Goal: Task Accomplishment & Management: Manage account settings

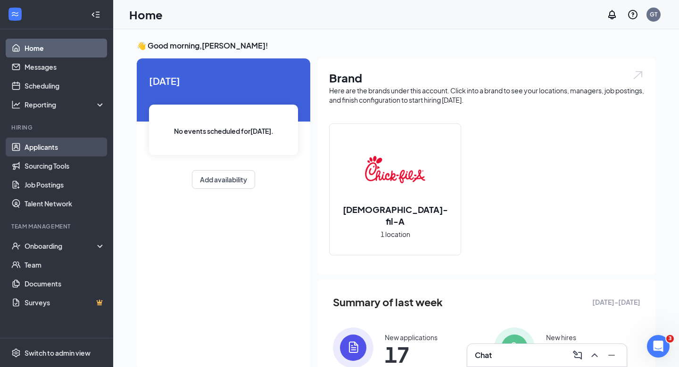
click at [60, 152] on link "Applicants" at bounding box center [65, 147] width 81 height 19
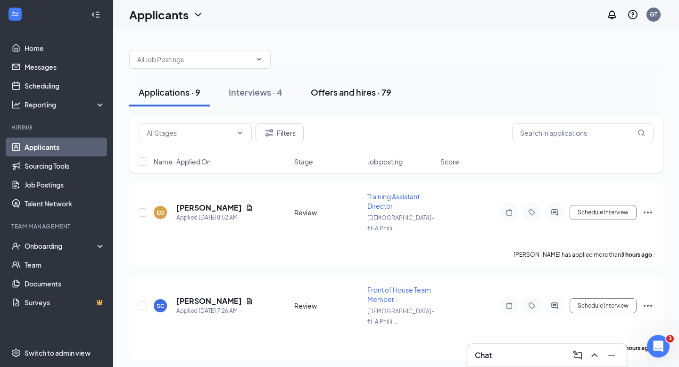
click at [354, 100] on button "Offers and hires · 79" at bounding box center [350, 92] width 99 height 28
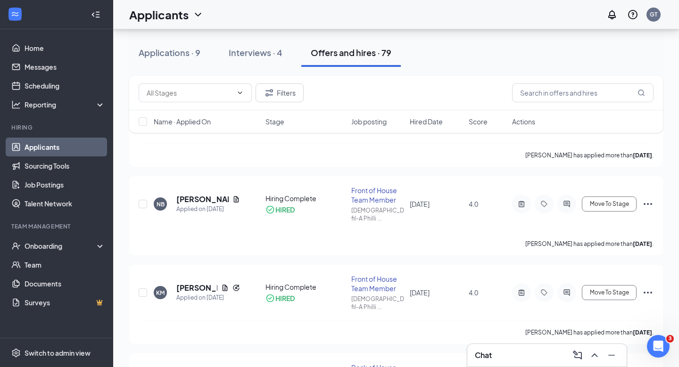
scroll to position [626, 0]
click at [257, 66] on button "Interviews · 4" at bounding box center [255, 53] width 73 height 28
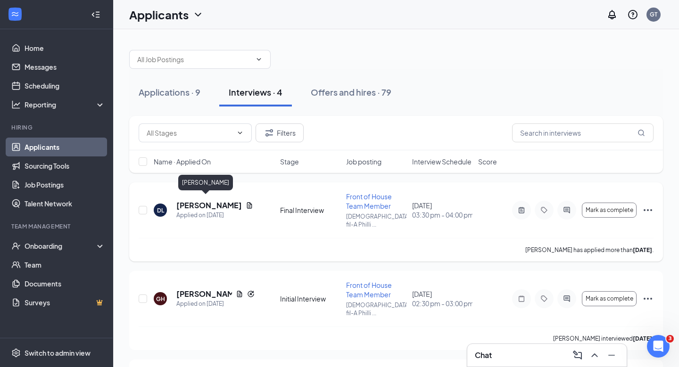
click at [197, 203] on h5 "Dasha Leon" at bounding box center [209, 205] width 66 height 10
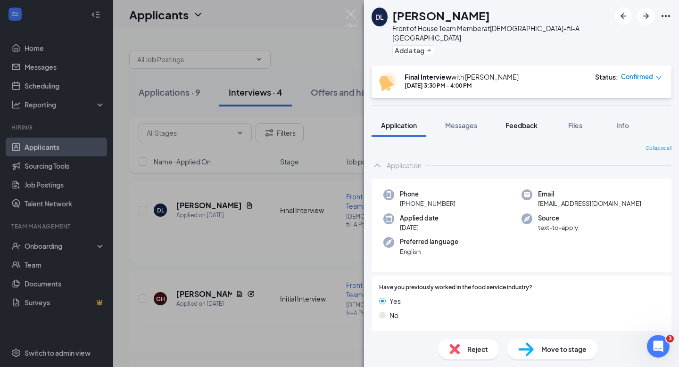
click at [525, 121] on span "Feedback" at bounding box center [521, 125] width 32 height 8
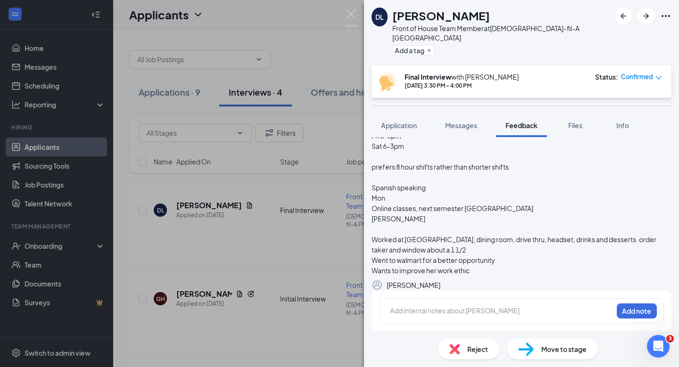
scroll to position [46, 0]
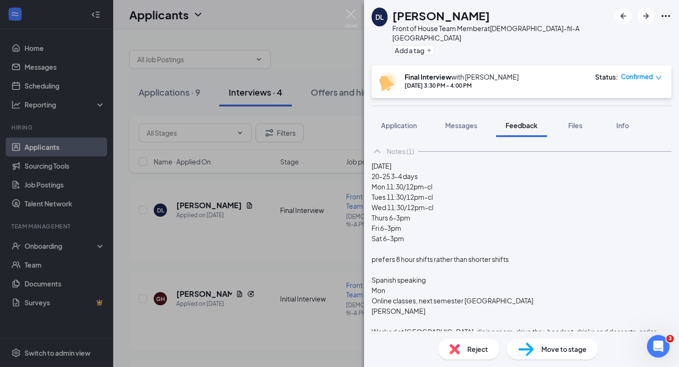
click at [418, 294] on div "20-25 3-4 days Mon 11:30/12pm-cl Tues 11:30/12pm-cl Wed 11:30/12pm-cl Thurs 6-3…" at bounding box center [521, 269] width 300 height 197
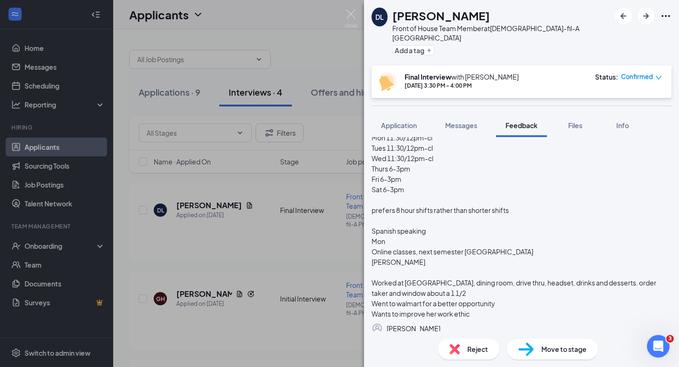
scroll to position [97, 0]
click at [291, 204] on div "DL Dasha Leon Front of House Team Member at Chick-fil-A Phillipsburg Add a tag …" at bounding box center [339, 183] width 679 height 367
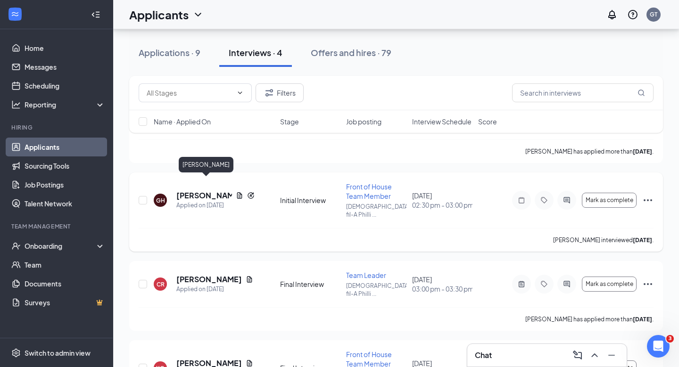
scroll to position [139, 0]
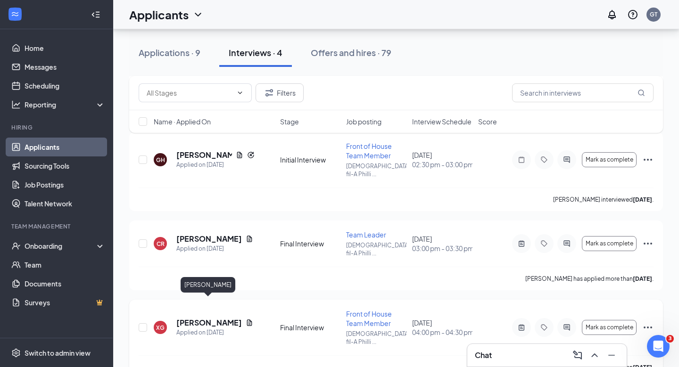
click at [222, 318] on h5 "Xavier Gonzalez" at bounding box center [209, 323] width 66 height 10
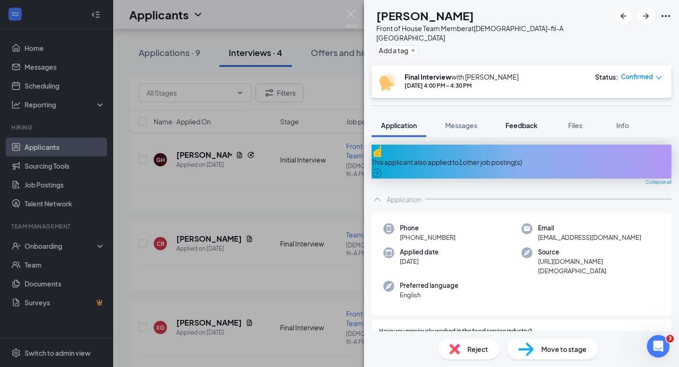
click at [528, 121] on span "Feedback" at bounding box center [521, 125] width 32 height 8
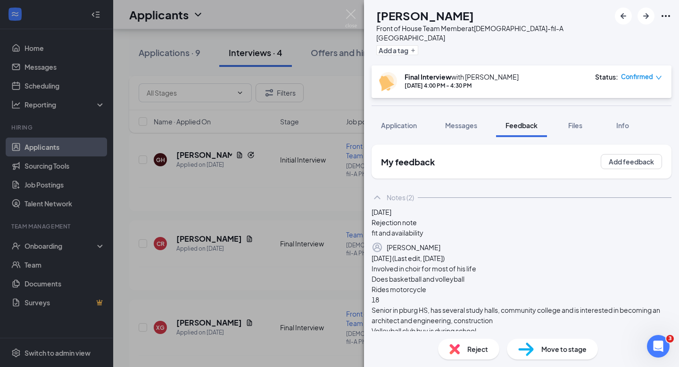
click at [279, 235] on div "XG Xavier Gonzalez Front of House Team Member at Chick-fil-A Phillipsburg Add a…" at bounding box center [339, 183] width 679 height 367
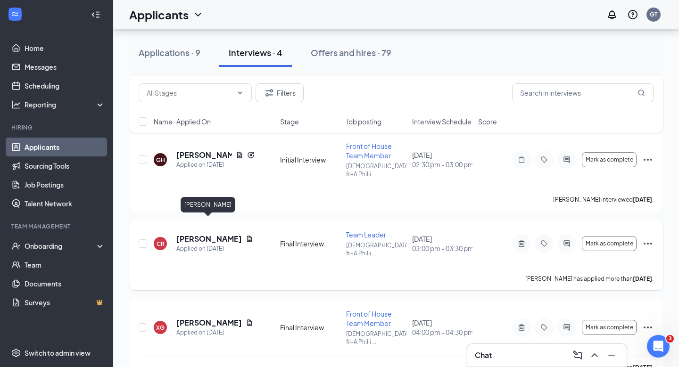
click at [192, 234] on h5 "Crystal Rosario" at bounding box center [209, 239] width 66 height 10
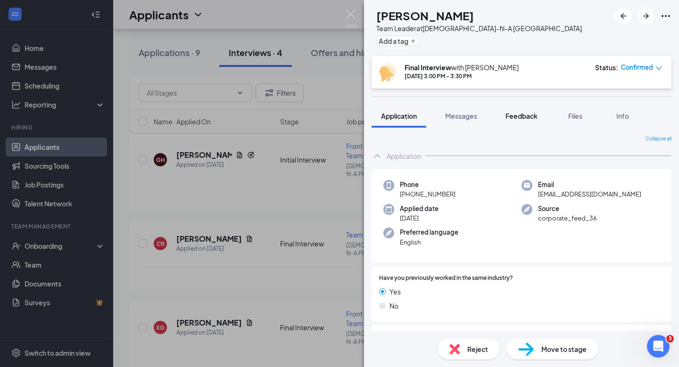
click at [518, 116] on span "Feedback" at bounding box center [521, 116] width 32 height 8
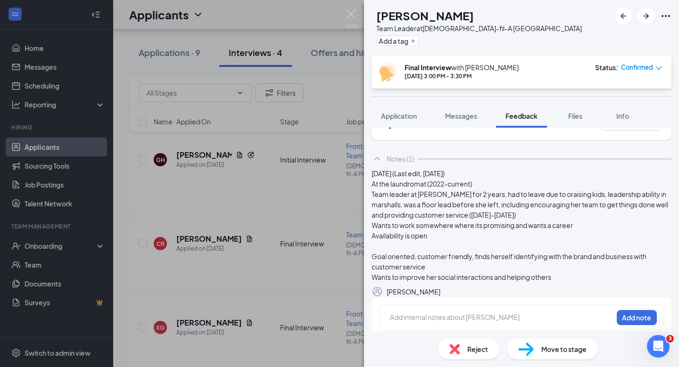
scroll to position [7, 0]
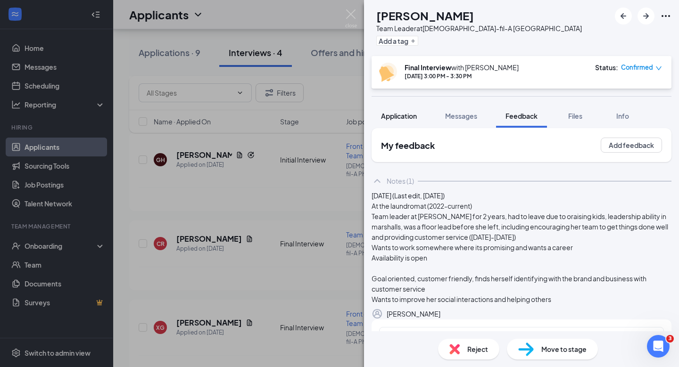
click at [401, 118] on span "Application" at bounding box center [399, 116] width 36 height 8
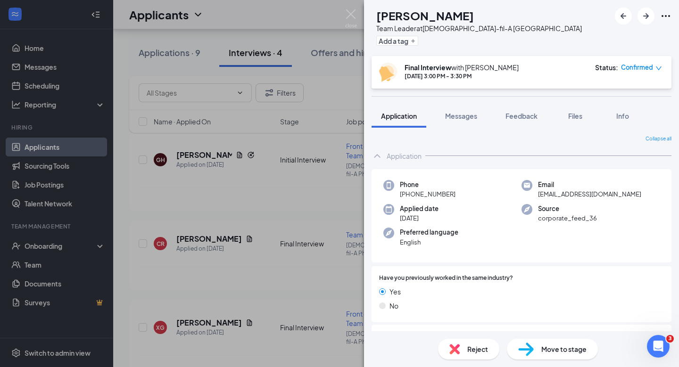
click at [225, 210] on div "CR Crystal Rosario Team Leader at Chick-fil-A Phillipsburg Add a tag Final Inte…" at bounding box center [339, 183] width 679 height 367
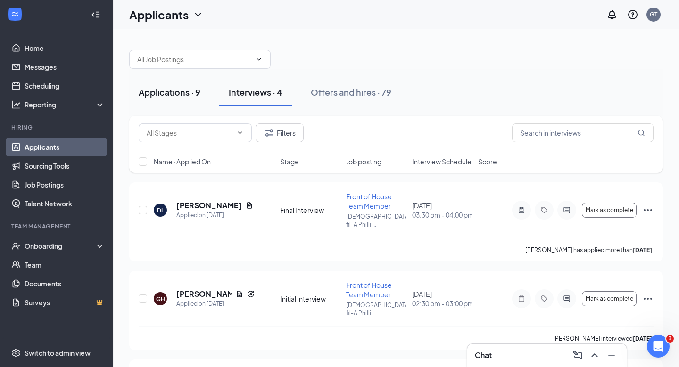
click at [175, 90] on div "Applications · 9" at bounding box center [170, 92] width 62 height 12
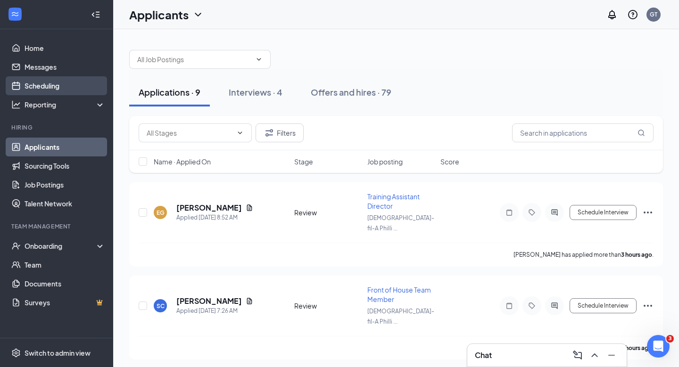
click at [88, 85] on link "Scheduling" at bounding box center [65, 85] width 81 height 19
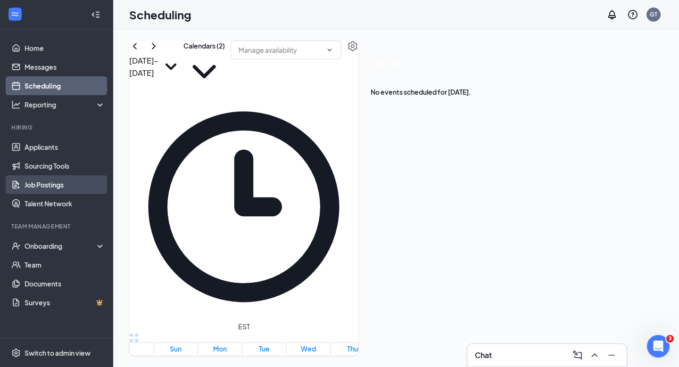
scroll to position [855, 0]
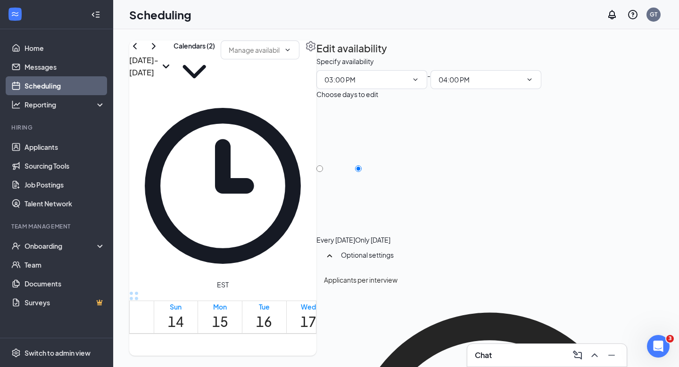
scroll to position [25, 0]
click at [316, 56] on icon "TrashOutline" at bounding box center [316, 56] width 0 height 0
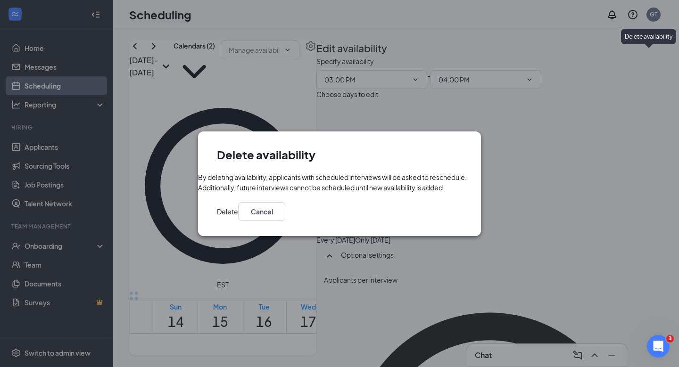
click at [238, 221] on button "Delete" at bounding box center [227, 211] width 21 height 19
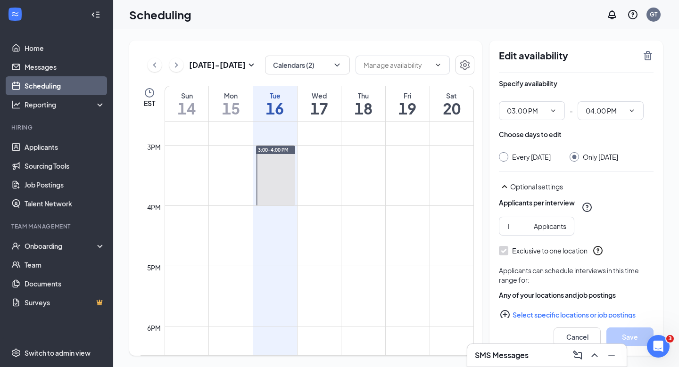
scroll to position [881, 0]
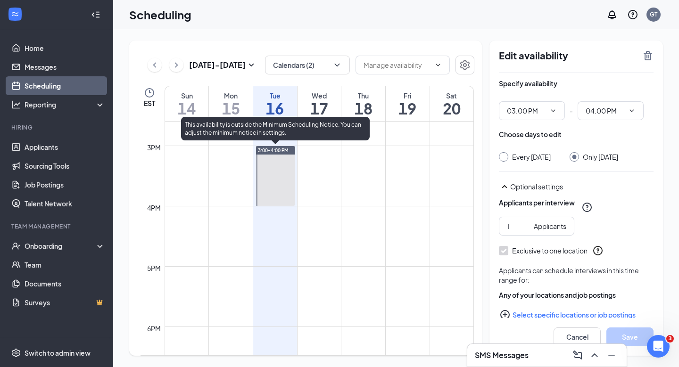
click at [274, 195] on div at bounding box center [275, 176] width 39 height 60
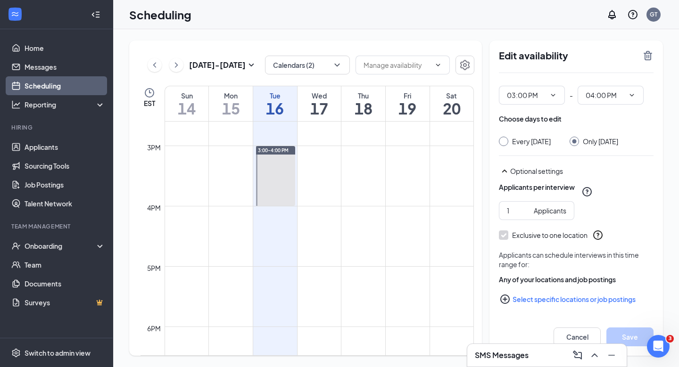
scroll to position [0, 0]
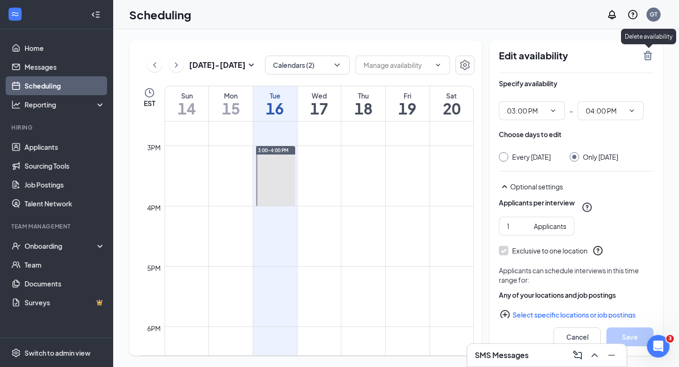
click at [647, 57] on icon "TrashOutline" at bounding box center [647, 55] width 8 height 9
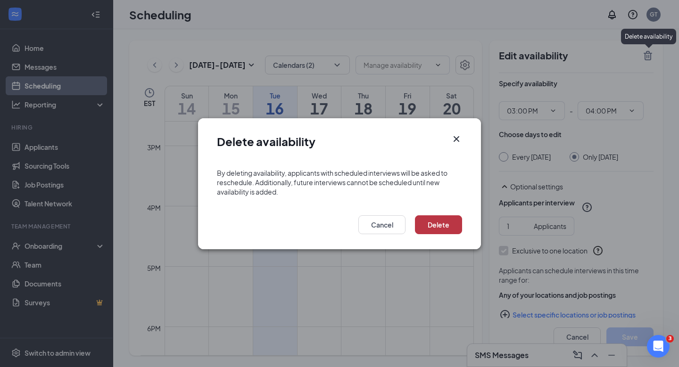
click at [442, 227] on button "Delete" at bounding box center [438, 224] width 47 height 19
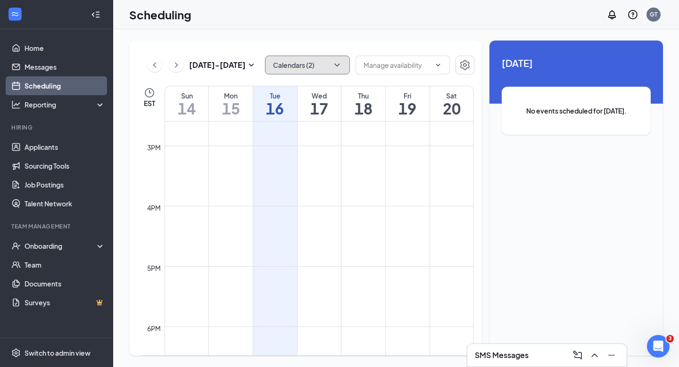
click at [328, 66] on button "Calendars (2)" at bounding box center [307, 65] width 85 height 19
click at [348, 43] on div "Sep 14 - Sep 20 Calendars (2) EST Sun 14 Mon 15 Tue 16 Wed 17 Thu 18 Fri 19 Sat…" at bounding box center [305, 198] width 353 height 315
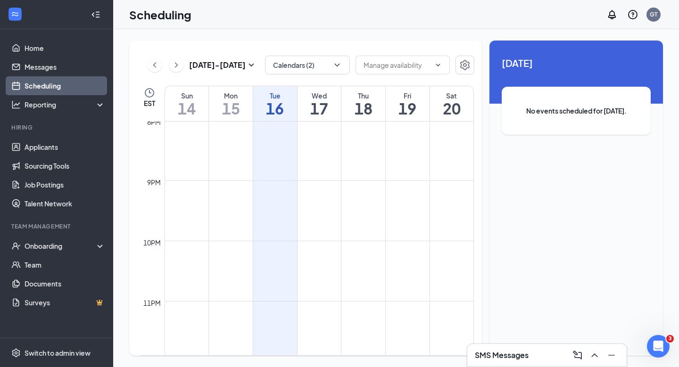
scroll to position [1214, 0]
click at [48, 51] on link "Home" at bounding box center [65, 48] width 81 height 19
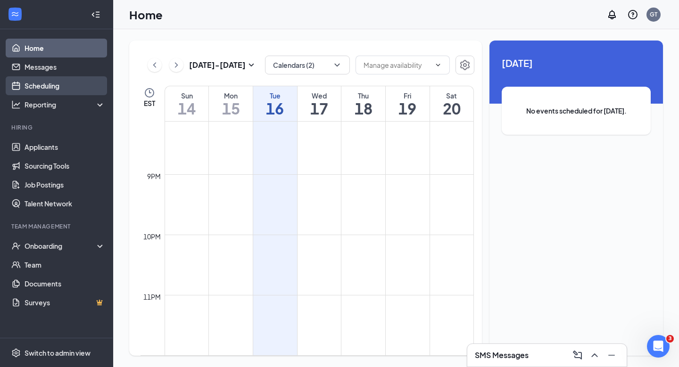
click at [78, 87] on link "Scheduling" at bounding box center [65, 85] width 81 height 19
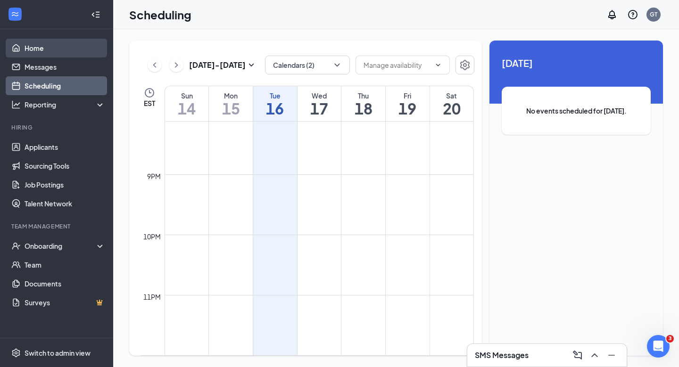
click at [77, 51] on link "Home" at bounding box center [65, 48] width 81 height 19
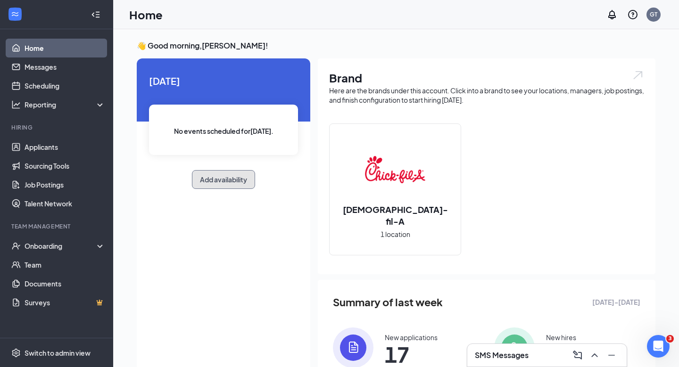
click at [217, 180] on button "Add availability" at bounding box center [223, 179] width 63 height 19
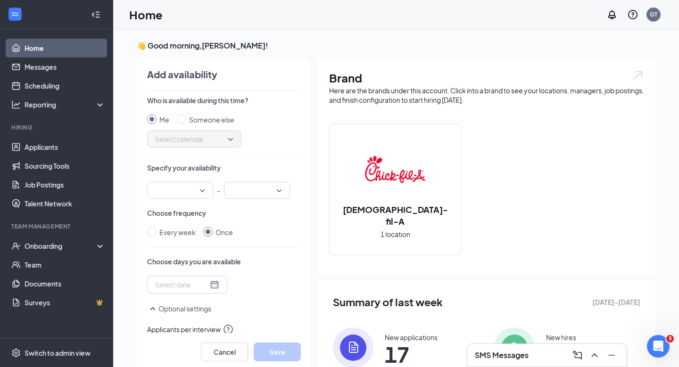
scroll to position [4, 0]
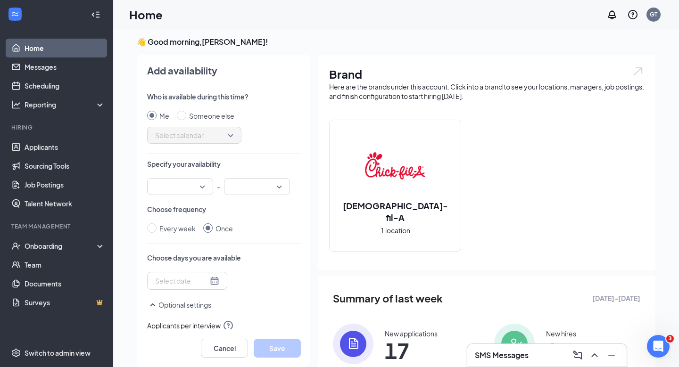
click at [185, 282] on input at bounding box center [181, 281] width 53 height 10
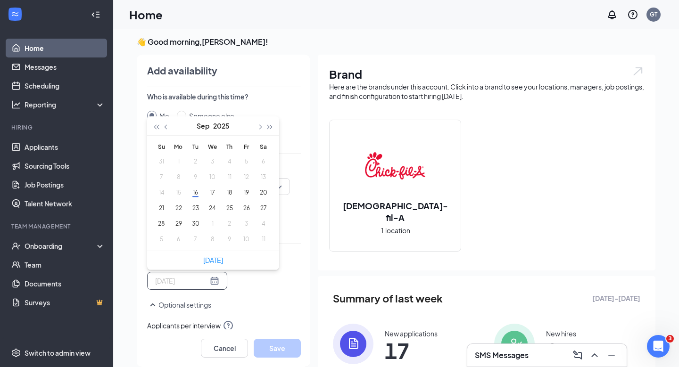
type input "2025-09-30"
type input "2025-10-05"
click at [231, 195] on button "18" at bounding box center [229, 193] width 17 height 10
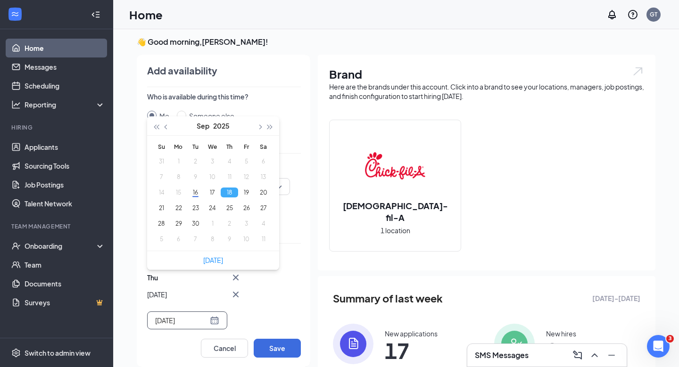
type input "2025-09-18"
click at [303, 318] on div "Add availability Who is available during this time? Me Someone else Select cale…" at bounding box center [219, 211] width 182 height 312
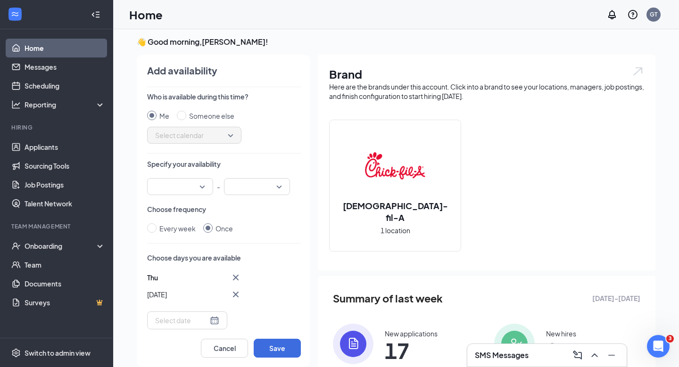
click at [191, 188] on input "search" at bounding box center [177, 187] width 48 height 16
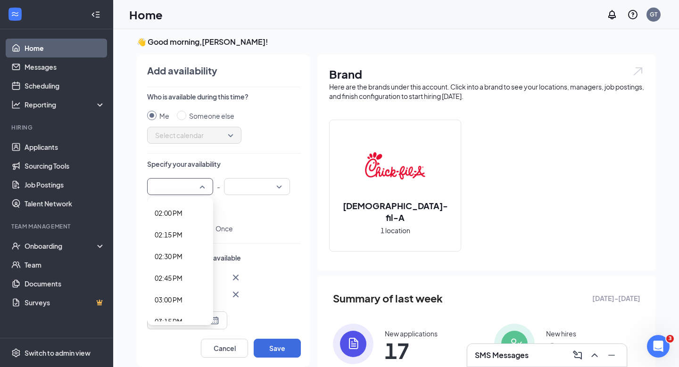
scroll to position [1199, 0]
click at [172, 231] on span "02:00 PM" at bounding box center [169, 227] width 28 height 10
click at [252, 178] on div at bounding box center [257, 186] width 66 height 17
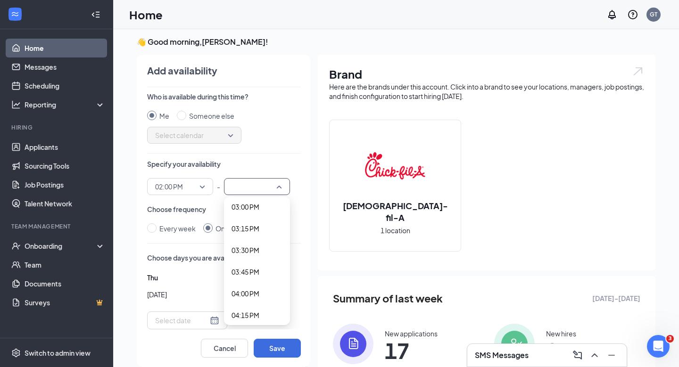
scroll to position [1306, 0]
click at [261, 300] on div "04:00 PM" at bounding box center [257, 293] width 66 height 22
click at [279, 347] on button "Save" at bounding box center [277, 348] width 47 height 19
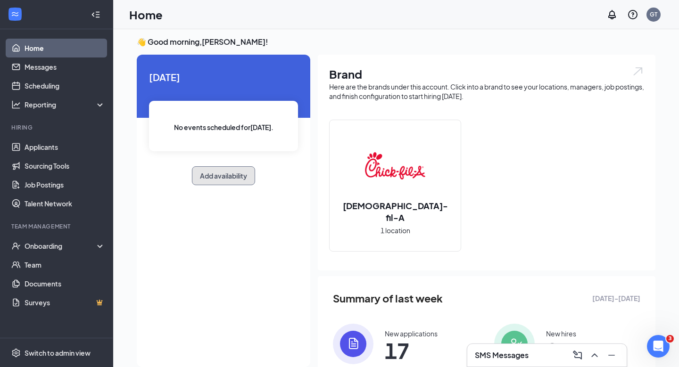
click at [234, 176] on button "Add availability" at bounding box center [223, 175] width 63 height 19
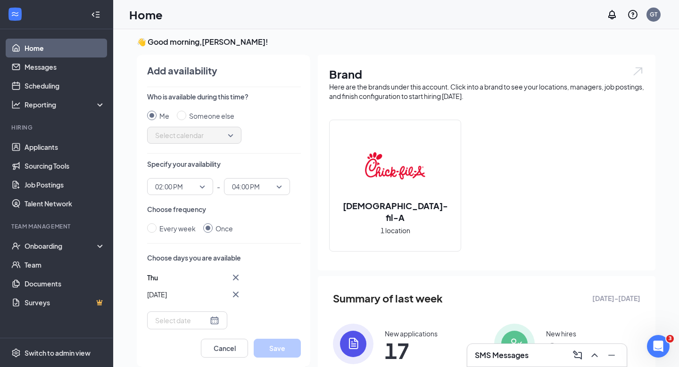
click at [242, 235] on div "Who is available during this time? Me Someone else Select calendar Specify your…" at bounding box center [224, 211] width 154 height 238
click at [238, 292] on icon "Cross" at bounding box center [236, 295] width 6 height 6
click at [184, 285] on input at bounding box center [181, 281] width 53 height 10
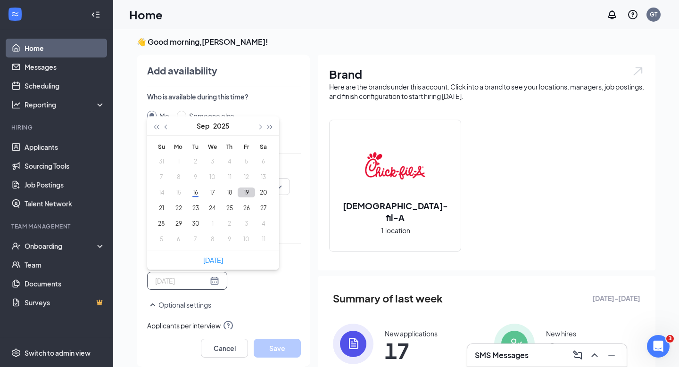
click at [245, 188] on button "19" at bounding box center [246, 193] width 17 height 10
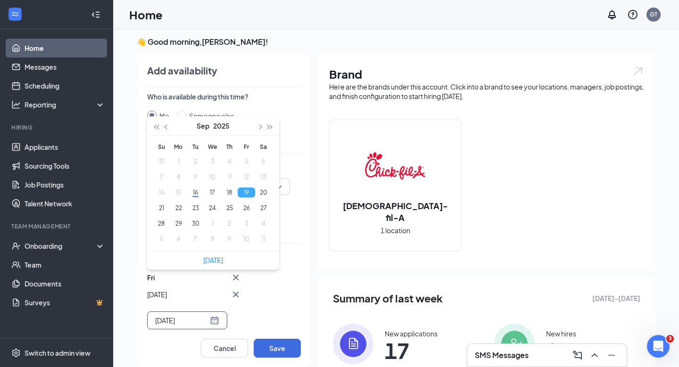
type input "2025-09-19"
click at [264, 286] on div "Fri Sep 19 Sep 2025 Su Mo Tu We Th Fr Sa 31 1 2 3 4 5 6 7 8 9 10 11 12 13 14 15…" at bounding box center [224, 300] width 154 height 57
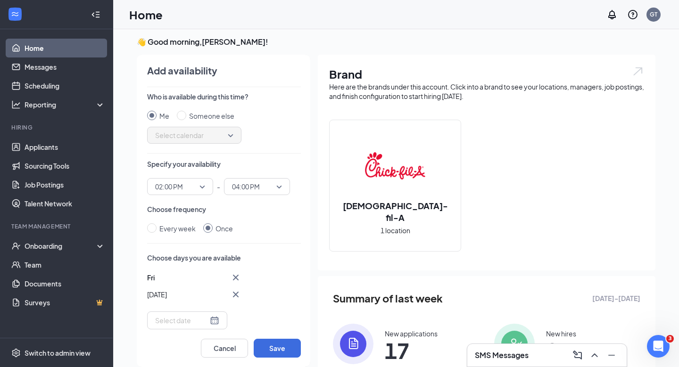
click at [213, 185] on div "02:00 PM 01:45 PM 02:00 PM 02:15 PM 12:00 AM 12:15 AM 12:30 AM 12:45 AM 01:00 A…" at bounding box center [224, 186] width 154 height 17
click at [246, 189] on span "04:00 PM" at bounding box center [246, 187] width 28 height 14
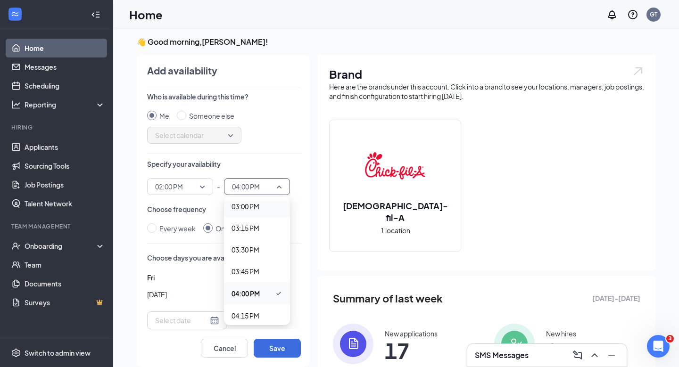
click at [253, 208] on span "03:00 PM" at bounding box center [245, 206] width 28 height 10
click at [280, 226] on div "Every week Once" at bounding box center [224, 228] width 154 height 10
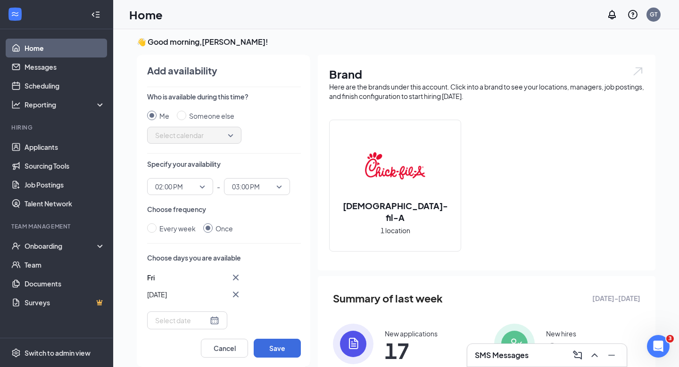
click at [261, 189] on span "03:00 PM" at bounding box center [252, 187] width 41 height 14
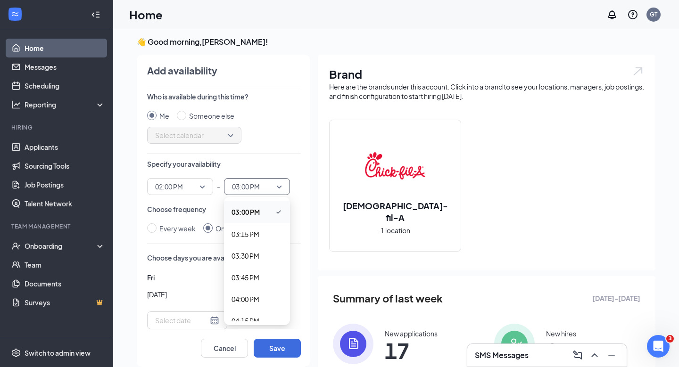
click at [265, 160] on p "Specify your availability" at bounding box center [224, 163] width 154 height 9
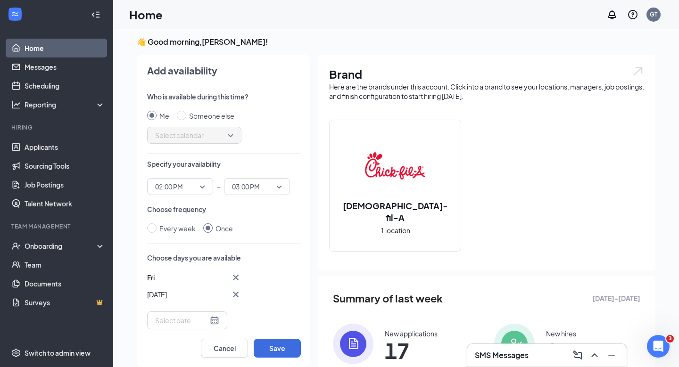
click at [165, 198] on div "Who is available during this time? Me Someone else Select calendar Specify your…" at bounding box center [224, 211] width 154 height 238
click at [172, 191] on span "02:00 PM" at bounding box center [169, 187] width 28 height 14
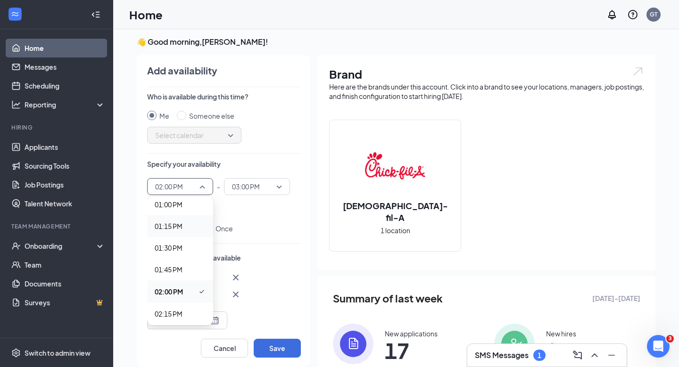
scroll to position [1121, 0]
click at [184, 260] on span "01:30 PM" at bounding box center [180, 261] width 51 height 10
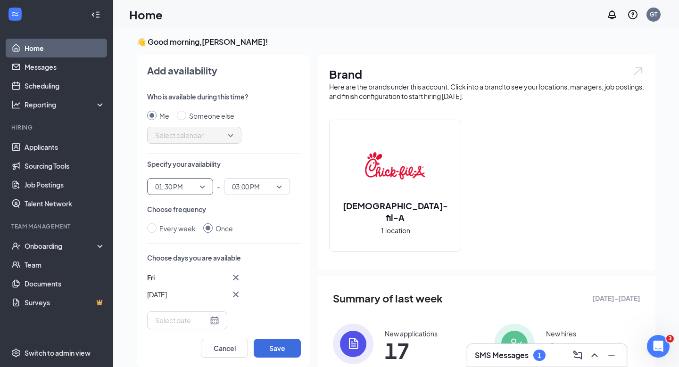
click at [241, 186] on span "03:00 PM" at bounding box center [246, 187] width 28 height 14
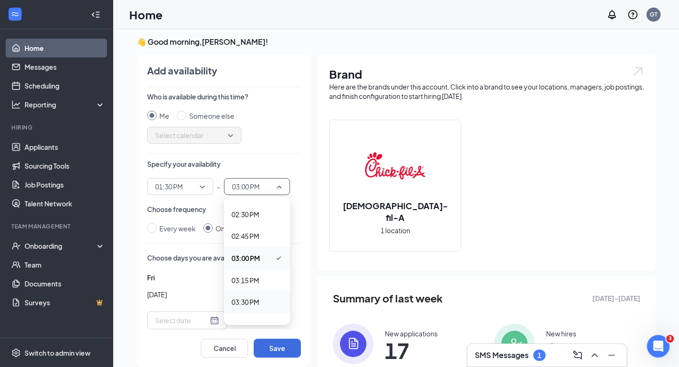
scroll to position [1242, 0]
click at [261, 229] on span "02:30 PM" at bounding box center [256, 227] width 51 height 10
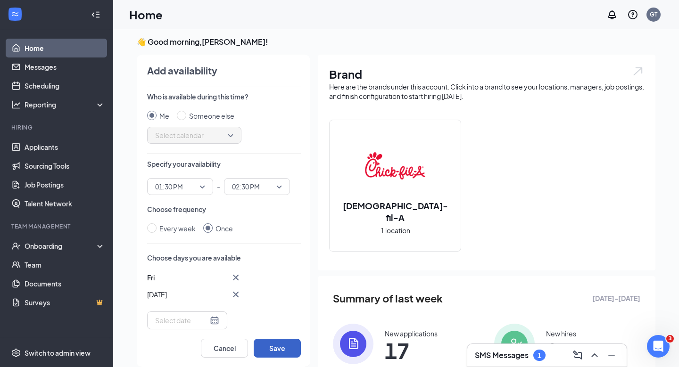
click at [283, 348] on button "Save" at bounding box center [277, 348] width 47 height 19
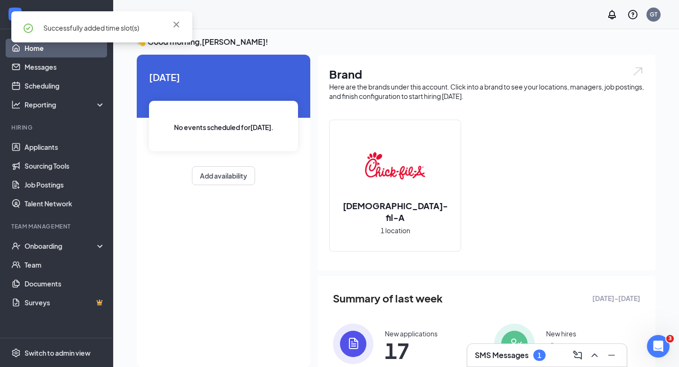
click at [487, 353] on h3 "SMS Messages" at bounding box center [502, 355] width 54 height 10
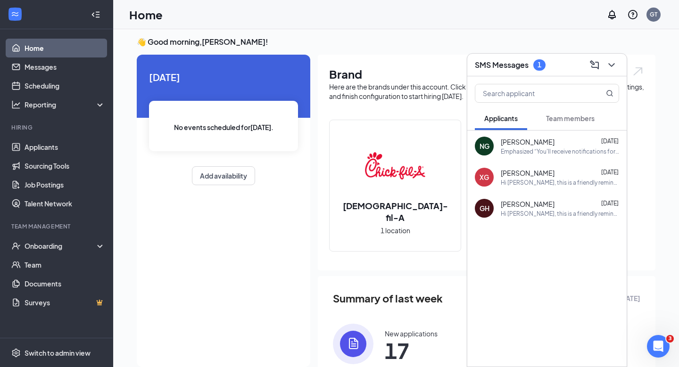
click at [551, 115] on span "Team members" at bounding box center [570, 118] width 49 height 8
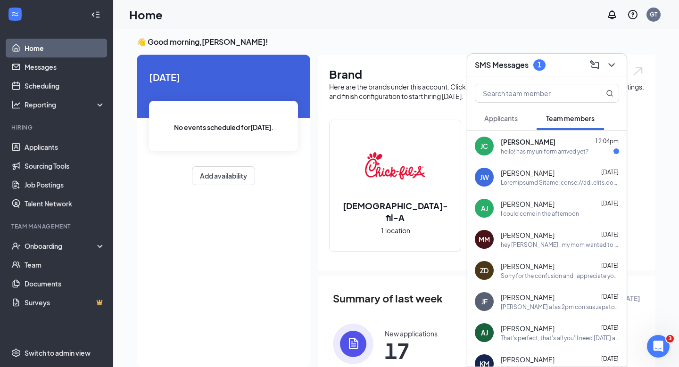
click at [557, 140] on div "Jaelle Carter 12:04pm" at bounding box center [560, 141] width 118 height 9
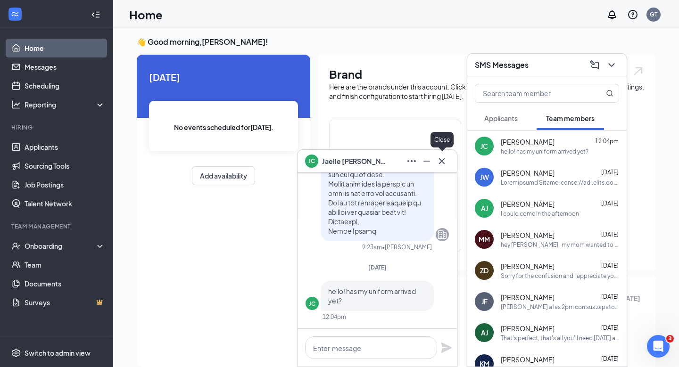
click at [445, 158] on icon "Cross" at bounding box center [441, 161] width 11 height 11
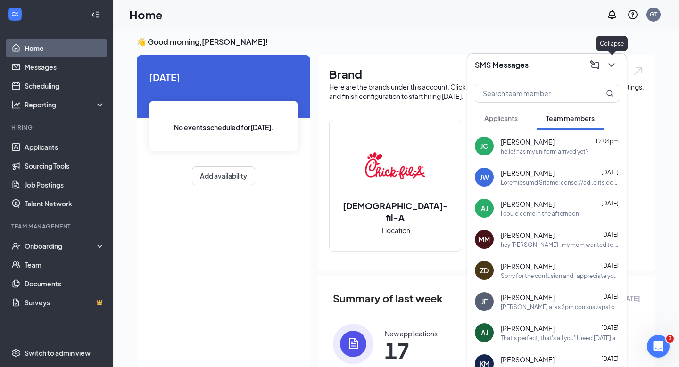
click at [611, 66] on icon "ChevronDown" at bounding box center [611, 65] width 6 height 4
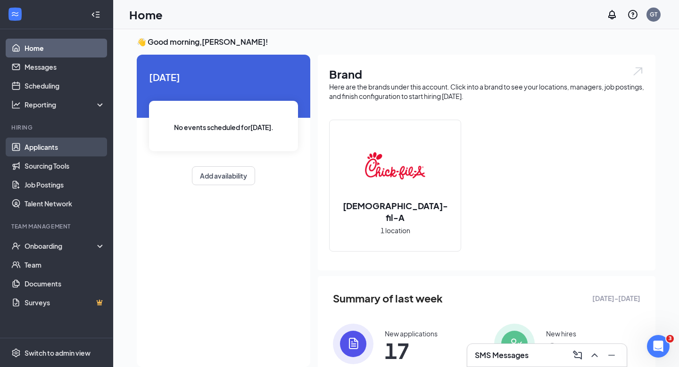
click at [70, 152] on link "Applicants" at bounding box center [65, 147] width 81 height 19
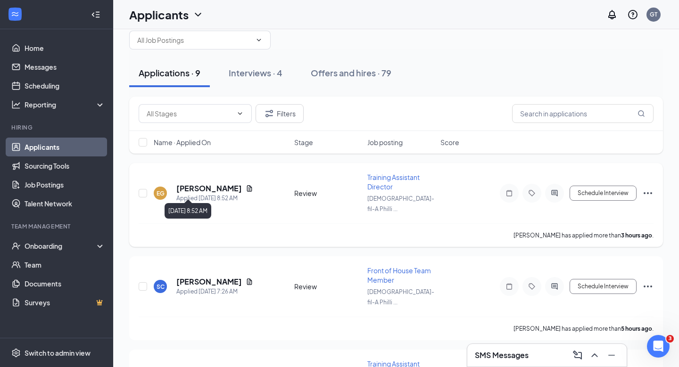
scroll to position [22, 0]
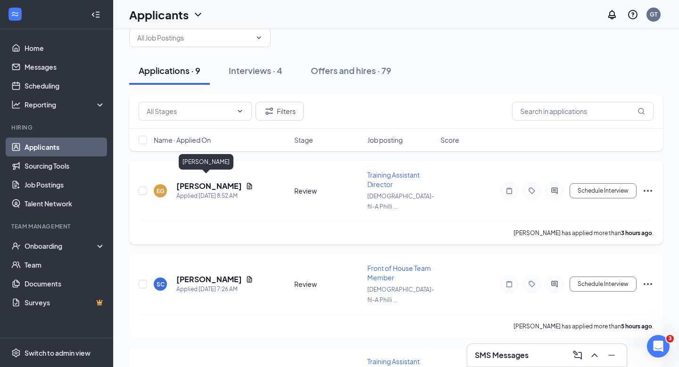
click at [201, 181] on h5 "Emma Glynn" at bounding box center [209, 186] width 66 height 10
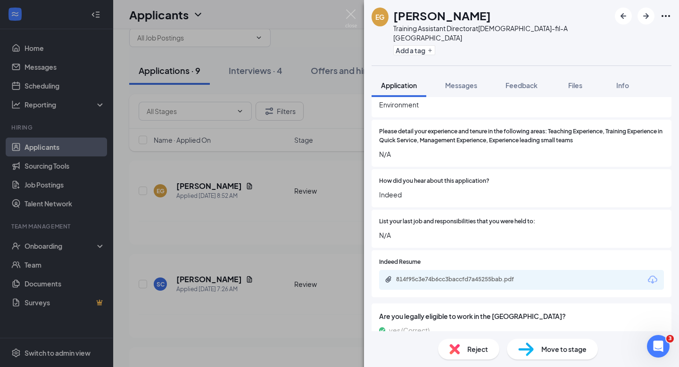
scroll to position [491, 0]
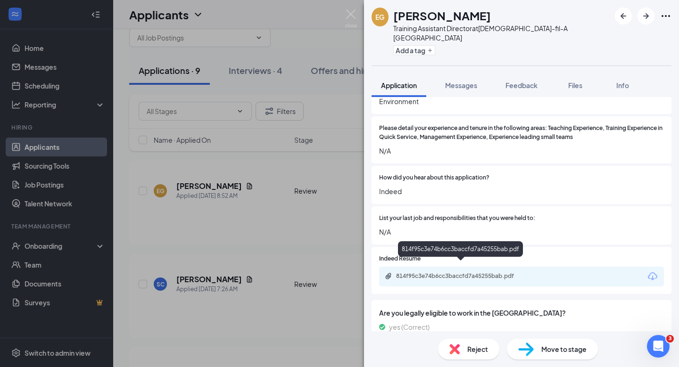
click at [492, 272] on div "814f95c3e74b6cc3baccfd7a45255bab.pdf" at bounding box center [462, 276] width 132 height 8
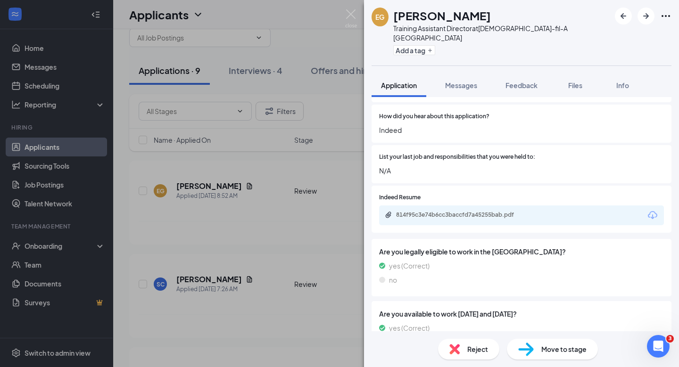
scroll to position [536, 0]
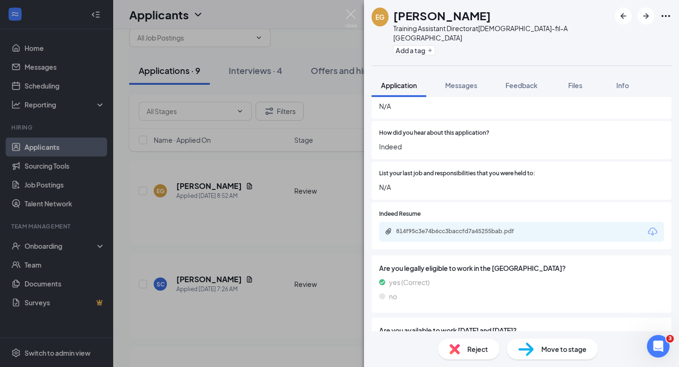
click at [287, 245] on div "EG Emma Glynn Training Assistant Director at Chick-fil-A Phillipsburg Add a tag…" at bounding box center [339, 183] width 679 height 367
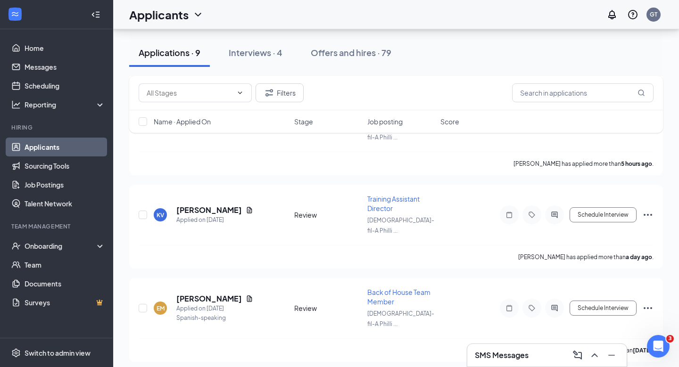
scroll to position [555, 0]
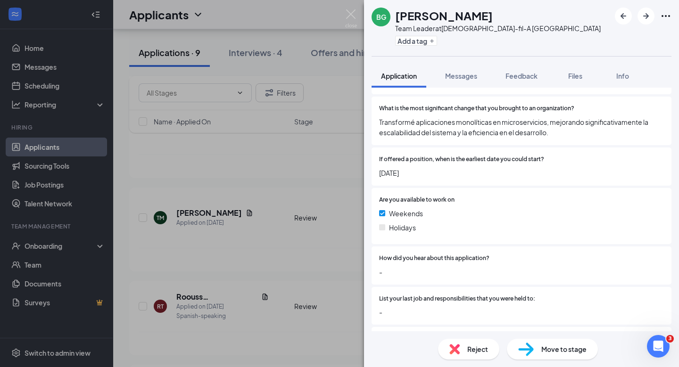
scroll to position [621, 0]
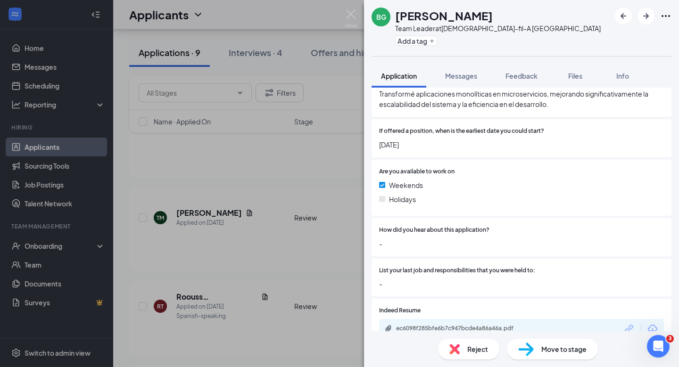
click at [280, 258] on div "BG Bryan Gonzalez Team Leader at Chick-fil-A Phillipsburg Add a tag Application…" at bounding box center [339, 183] width 679 height 367
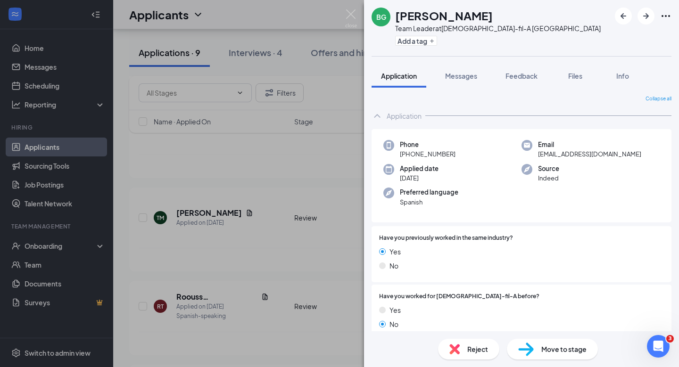
click at [558, 356] on div "Move to stage" at bounding box center [552, 349] width 91 height 21
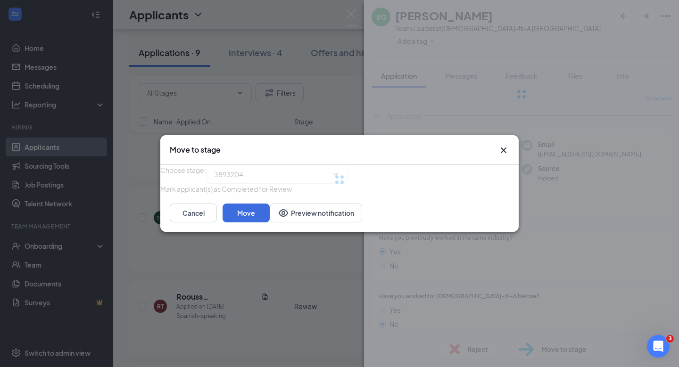
type input "Initial Interview (next stage)"
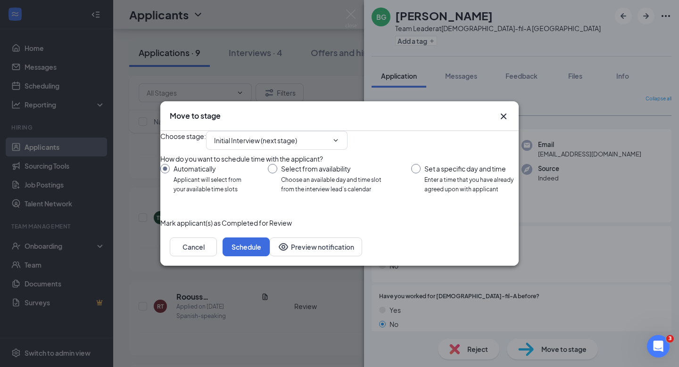
click at [490, 246] on div "Move to stage Choose stage : Initial Interview (next stage) How do you want to …" at bounding box center [339, 183] width 358 height 164
click at [270, 256] on button "Schedule" at bounding box center [245, 247] width 47 height 19
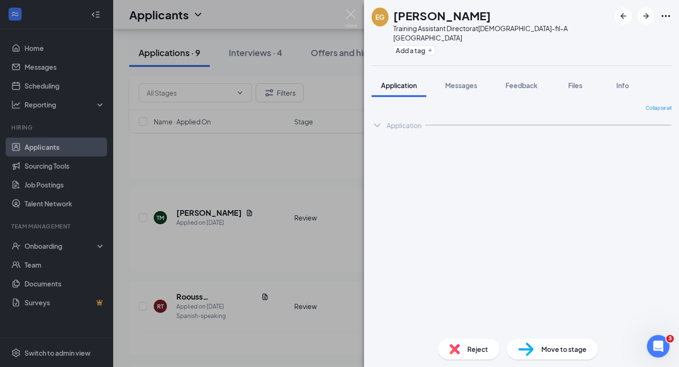
scroll to position [474, 0]
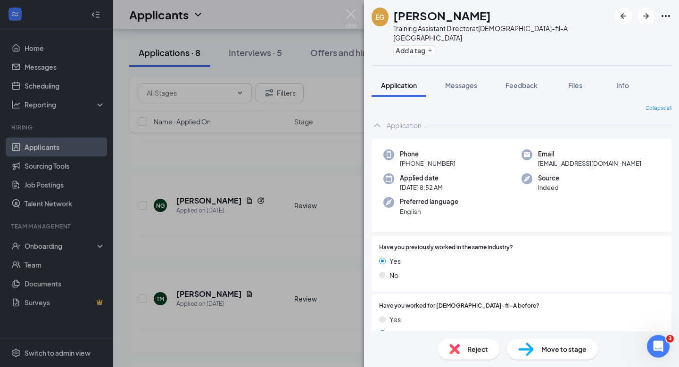
click at [189, 209] on div "EG Emma Glynn Training Assistant Director at Chick-fil-A Phillipsburg Add a tag…" at bounding box center [339, 183] width 679 height 367
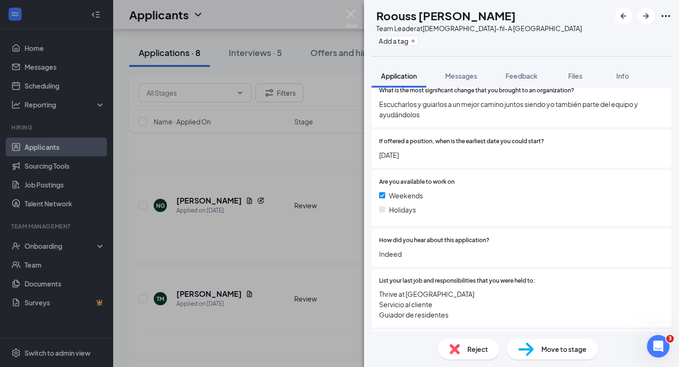
scroll to position [621, 0]
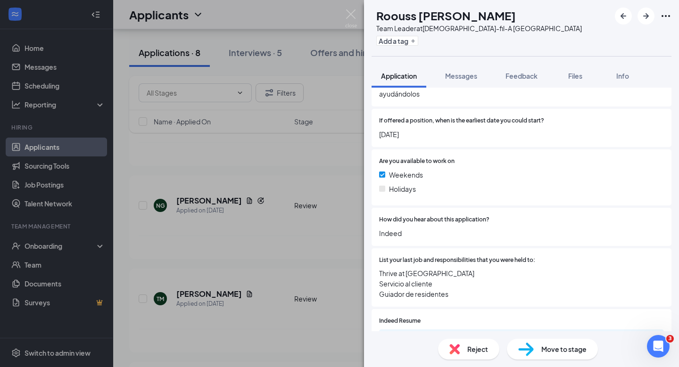
click at [546, 352] on span "Move to stage" at bounding box center [563, 349] width 45 height 10
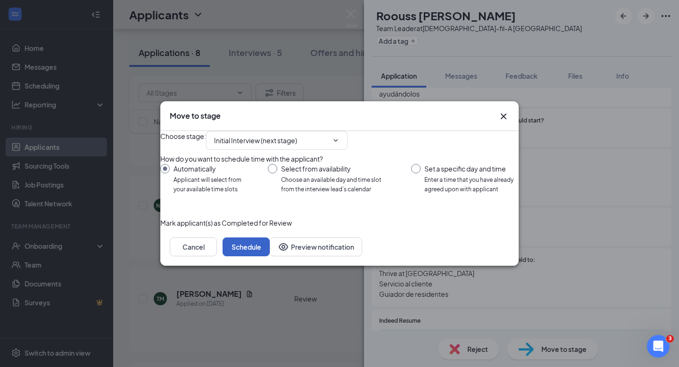
click at [270, 256] on button "Schedule" at bounding box center [245, 247] width 47 height 19
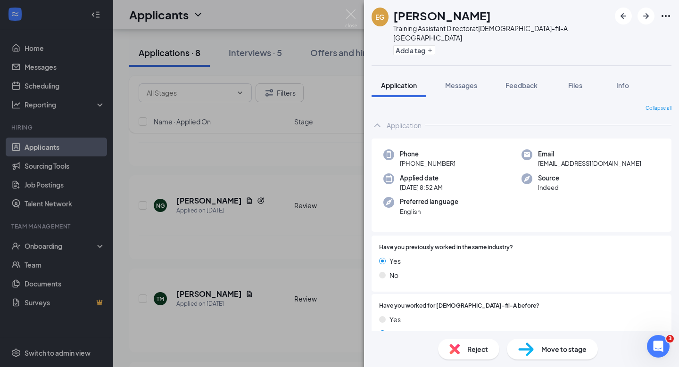
click at [205, 220] on div "EG Emma Glynn Training Assistant Director at Chick-fil-A Phillipsburg Add a tag…" at bounding box center [339, 183] width 679 height 367
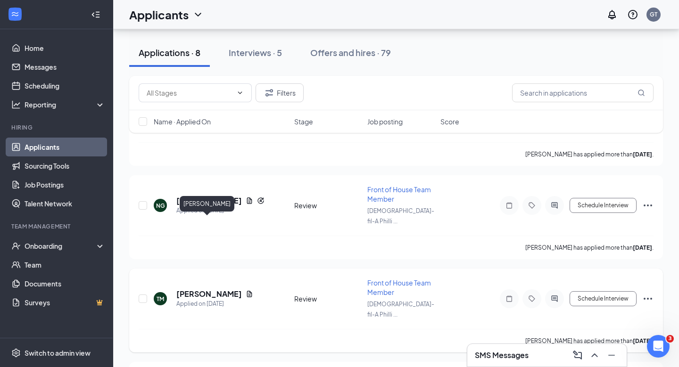
click at [205, 289] on h5 "Torsten Miller" at bounding box center [209, 294] width 66 height 10
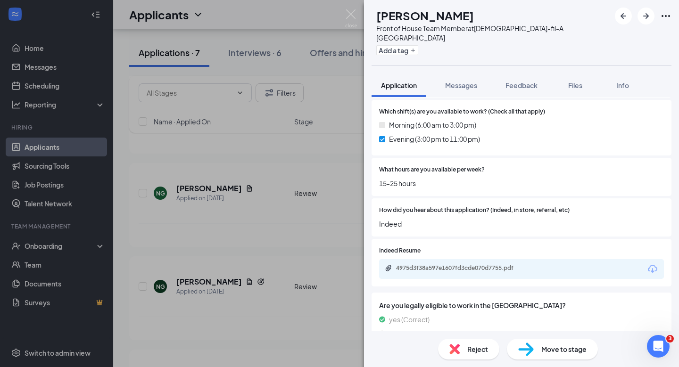
scroll to position [751, 0]
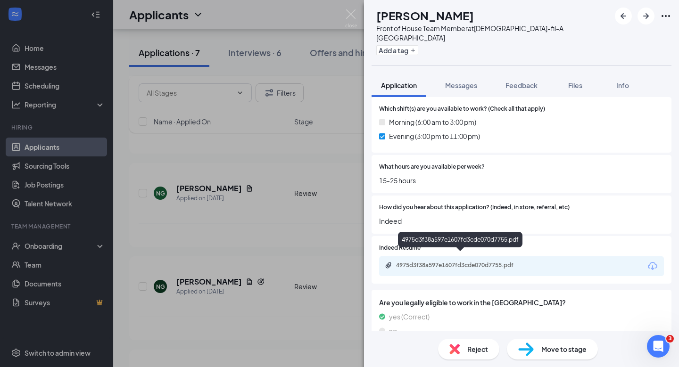
click at [469, 262] on div "4975d3f38a597e1607fd3cde070d7755.pdf" at bounding box center [462, 266] width 132 height 8
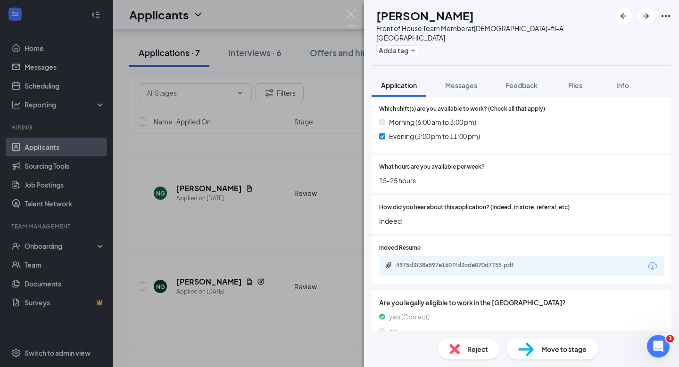
click at [532, 335] on div "Reject Move to stage" at bounding box center [521, 349] width 315 height 36
click at [535, 348] on div "Move to stage" at bounding box center [552, 349] width 91 height 21
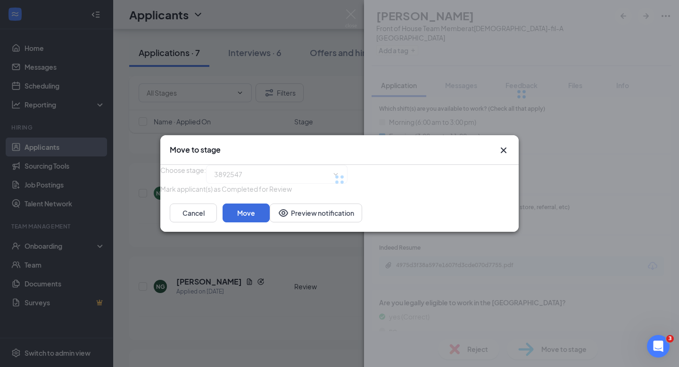
type input "Initial Interview (next stage)"
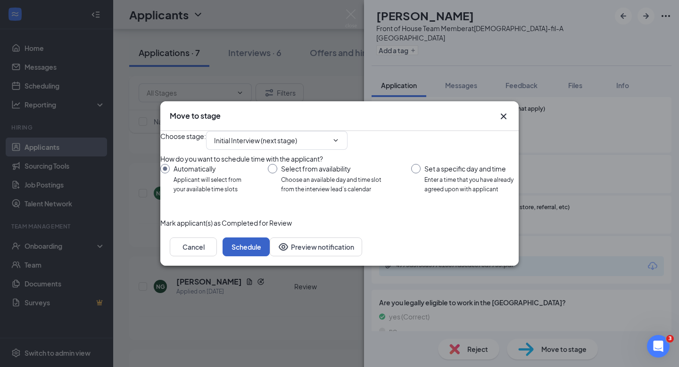
click at [270, 256] on button "Schedule" at bounding box center [245, 247] width 47 height 19
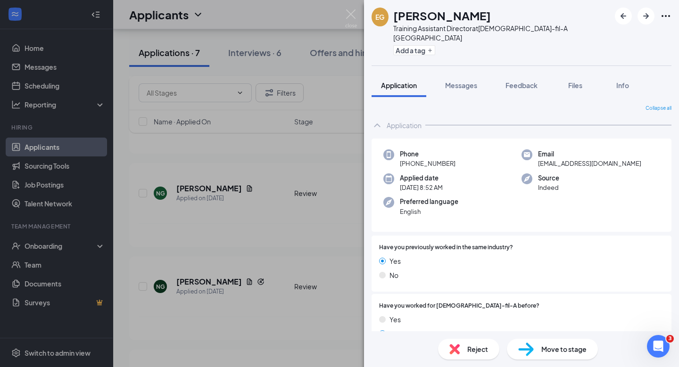
click at [281, 207] on div "EG Emma Glynn Training Assistant Director at Chick-fil-A Phillipsburg Add a tag…" at bounding box center [339, 183] width 679 height 367
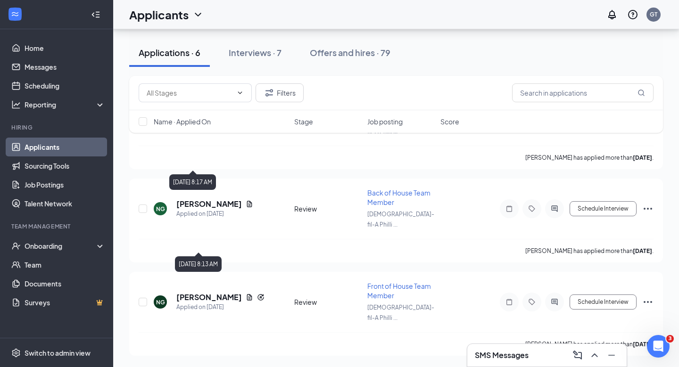
scroll to position [311, 0]
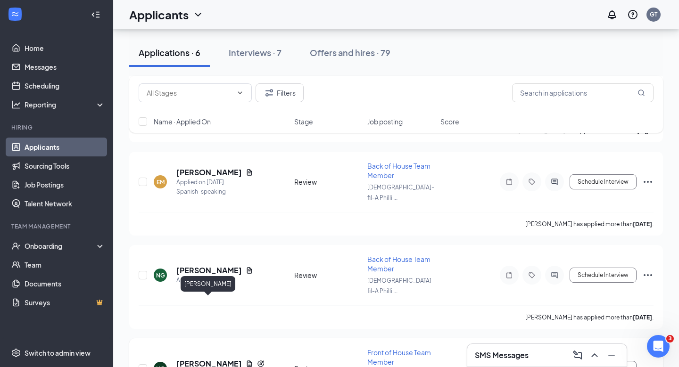
click at [212, 359] on h5 "Nalecia Guzman" at bounding box center [209, 364] width 66 height 10
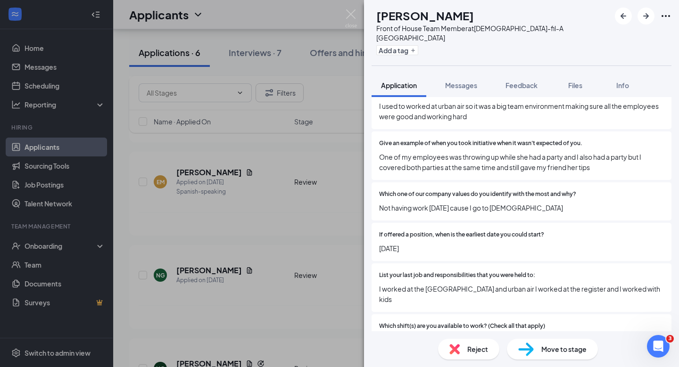
scroll to position [669, 0]
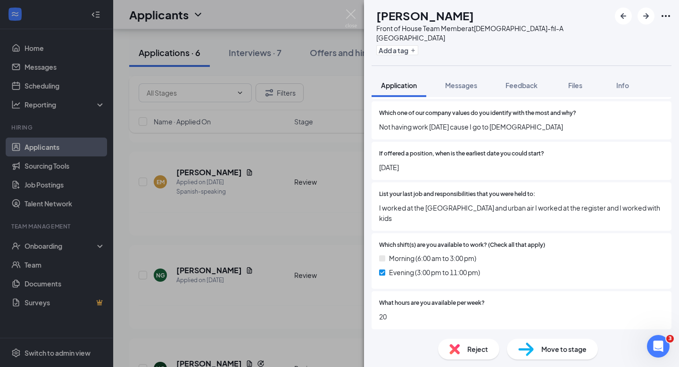
click at [553, 342] on div "Move to stage" at bounding box center [552, 349] width 91 height 21
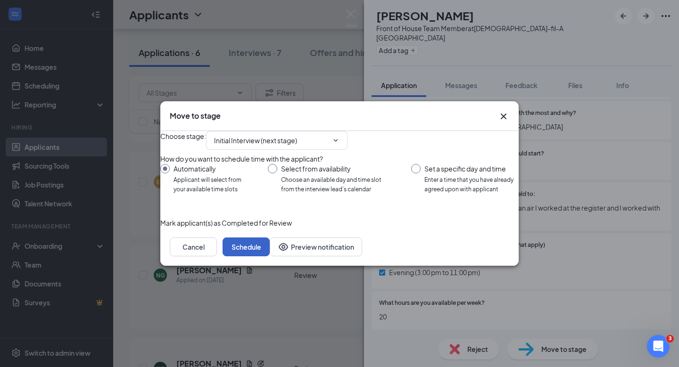
click at [270, 256] on button "Schedule" at bounding box center [245, 247] width 47 height 19
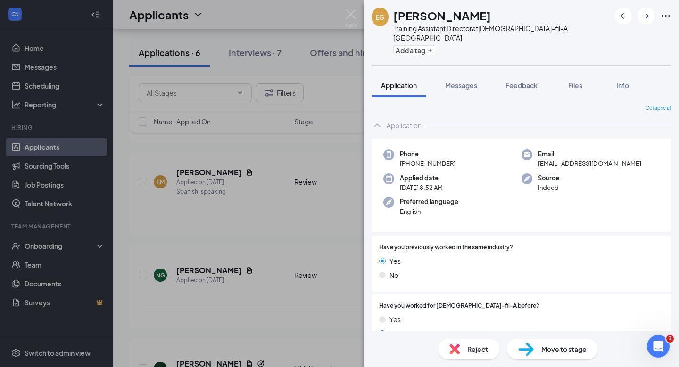
click at [546, 349] on span "Move to stage" at bounding box center [563, 349] width 45 height 10
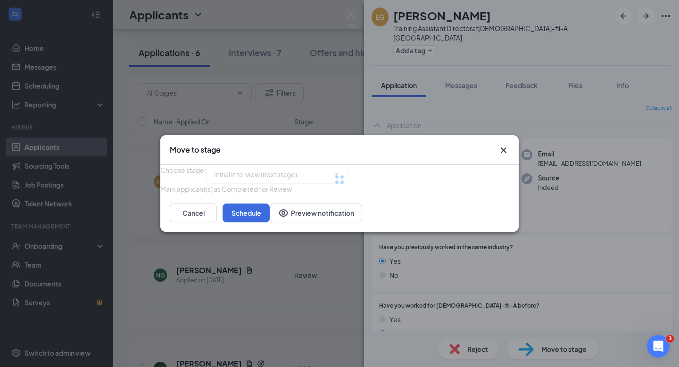
type input "Initial Interview (next stage)"
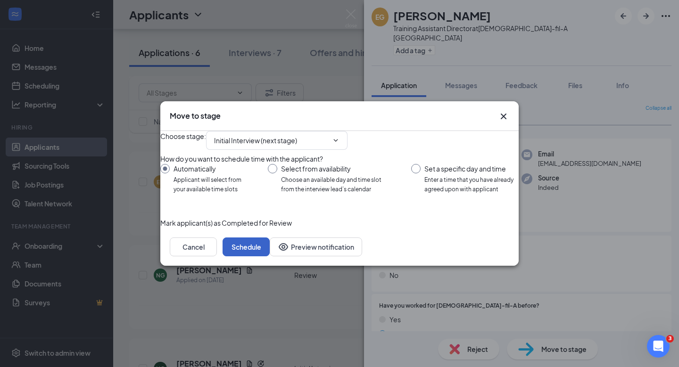
click at [270, 256] on button "Schedule" at bounding box center [245, 247] width 47 height 19
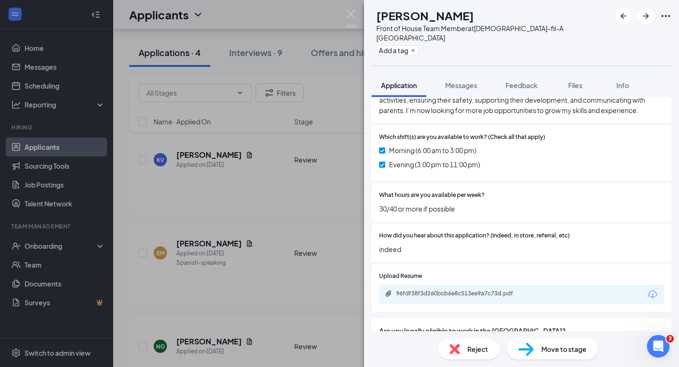
scroll to position [872, 0]
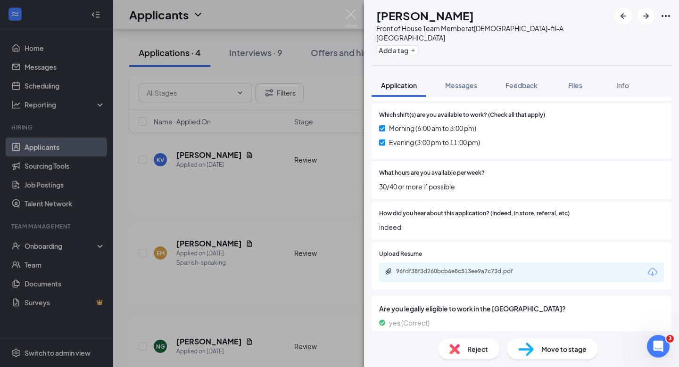
click at [537, 348] on div "Move to stage" at bounding box center [552, 349] width 91 height 21
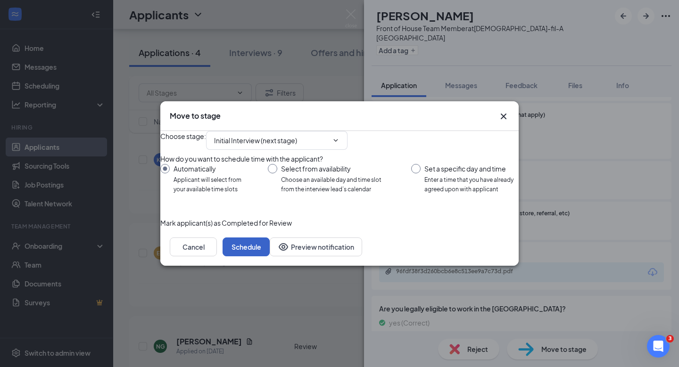
click at [270, 256] on button "Schedule" at bounding box center [245, 247] width 47 height 19
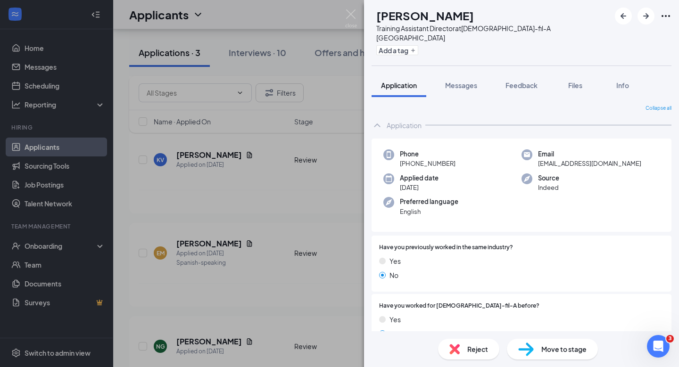
click at [287, 287] on div "KV Krysten VanEmburg Training Assistant Director at Chick-fil-A Phillipsburg Ad…" at bounding box center [339, 183] width 679 height 367
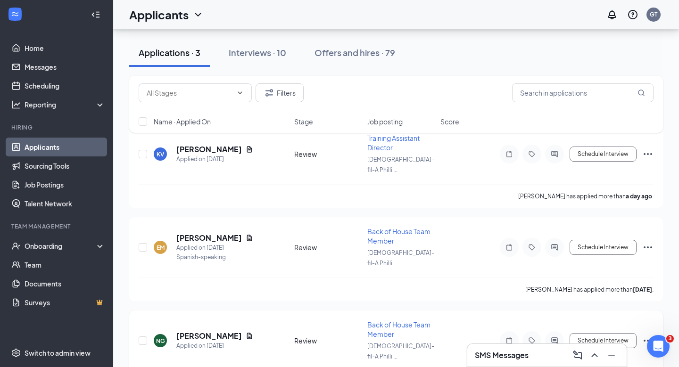
scroll to position [64, 0]
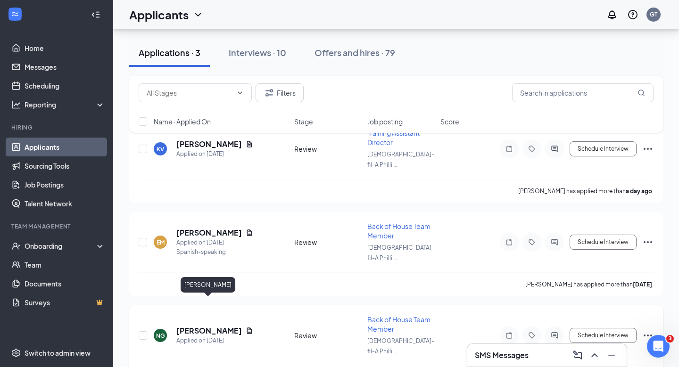
click at [223, 326] on h5 "Nalecia Guzman" at bounding box center [209, 331] width 66 height 10
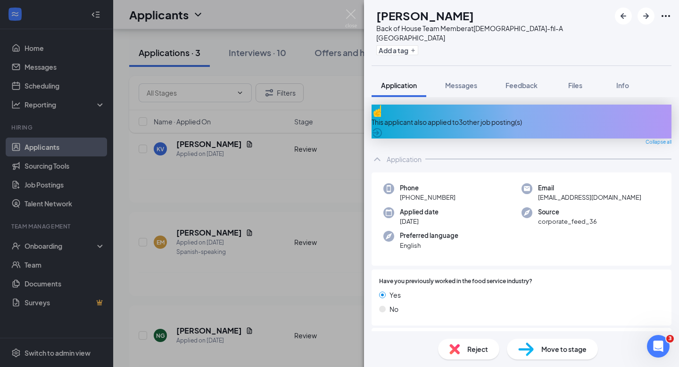
click at [257, 313] on div "NG Nalecia Guzman Back of House Team Member at Chick-fil-A Phillipsburg Add a t…" at bounding box center [339, 183] width 679 height 367
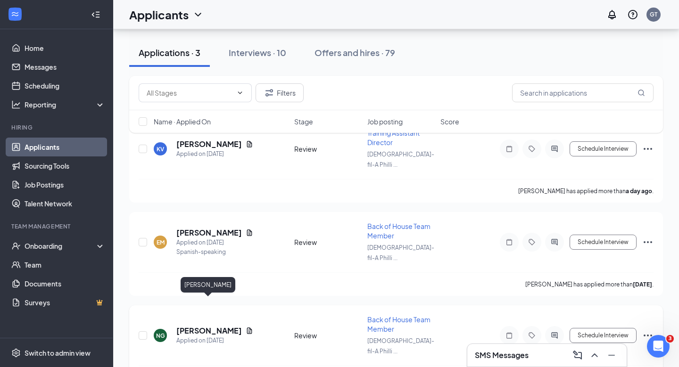
click at [225, 326] on h5 "Nalecia Guzman" at bounding box center [209, 331] width 66 height 10
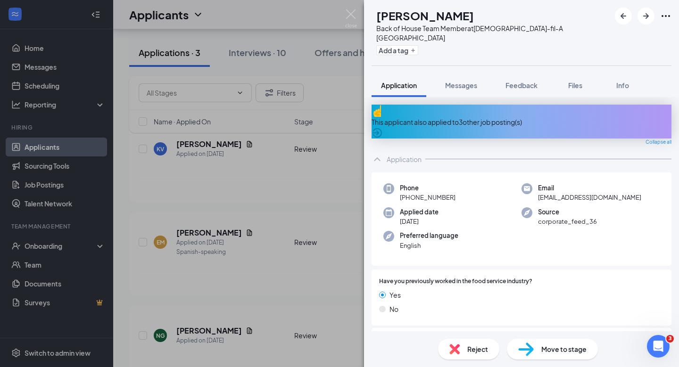
click at [473, 343] on div "Reject" at bounding box center [468, 349] width 61 height 21
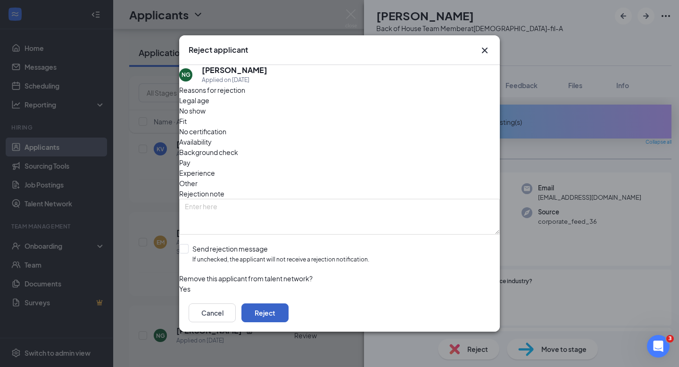
click at [288, 308] on button "Reject" at bounding box center [264, 313] width 47 height 19
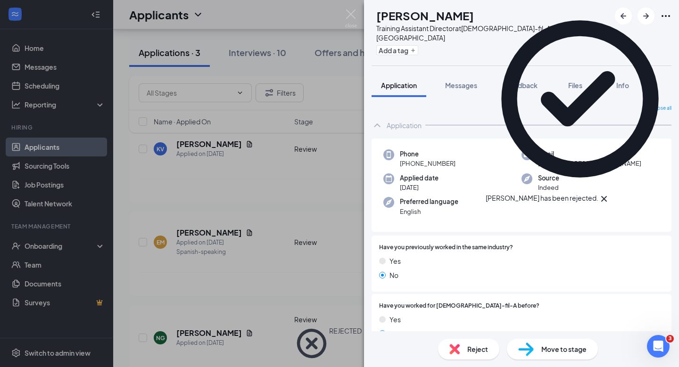
click at [287, 254] on div "KV Krysten VanEmburg Training Assistant Director at Chick-fil-A Phillipsburg Ad…" at bounding box center [339, 183] width 679 height 367
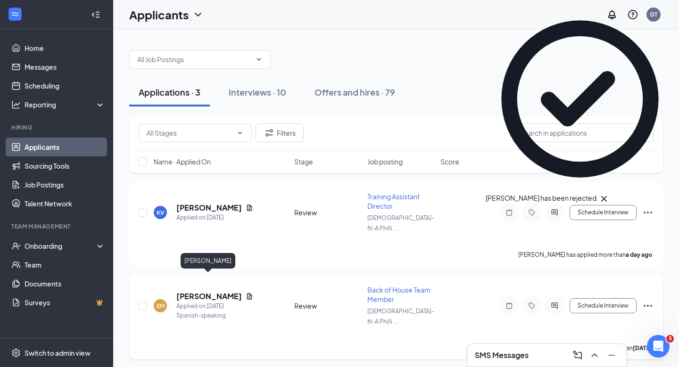
click at [219, 291] on h5 "Esteban Medina" at bounding box center [209, 296] width 66 height 10
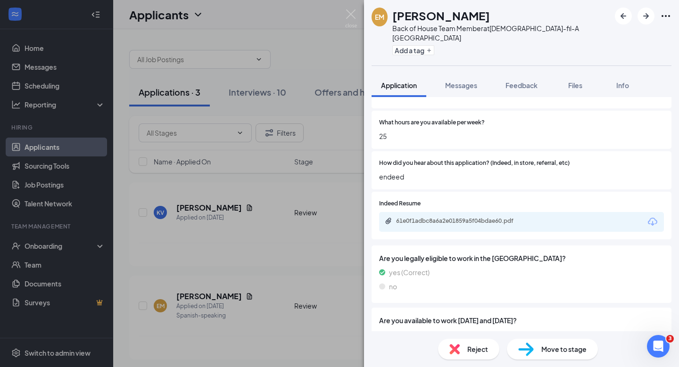
scroll to position [874, 0]
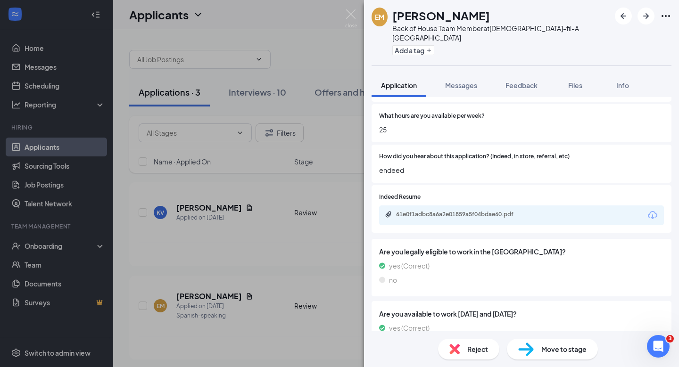
click at [541, 346] on span "Move to stage" at bounding box center [563, 349] width 45 height 10
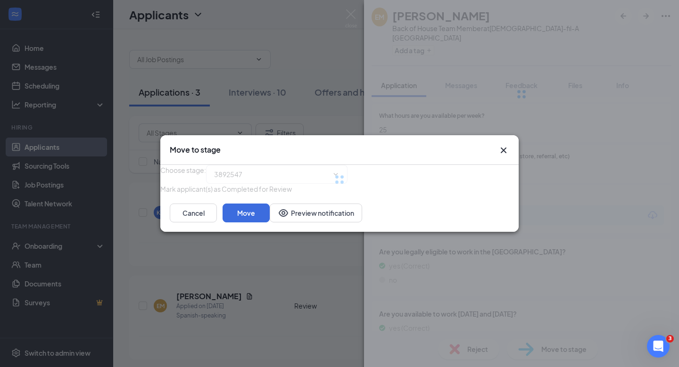
type input "Initial Interview (next stage)"
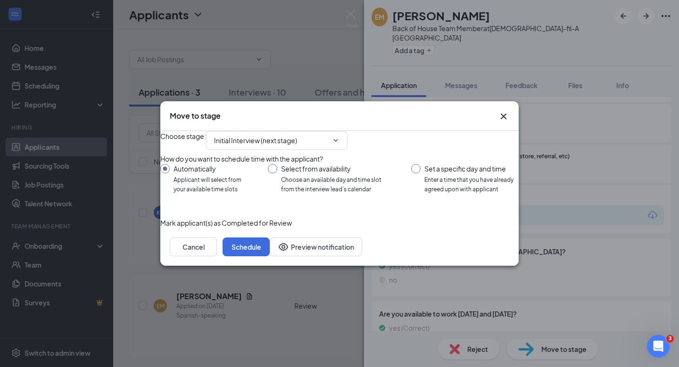
click at [492, 266] on div "Cancel Schedule Preview notification" at bounding box center [339, 247] width 358 height 38
click at [270, 256] on button "Schedule" at bounding box center [245, 247] width 47 height 19
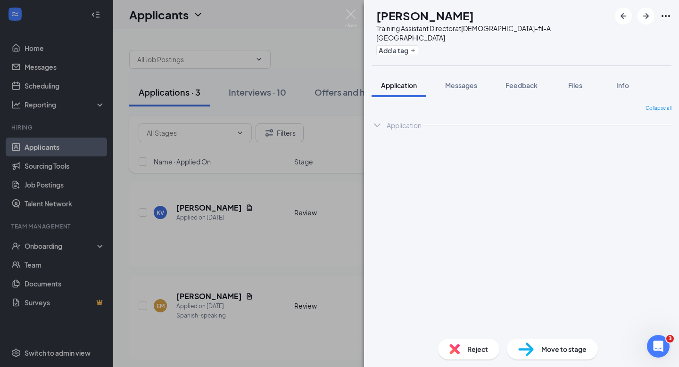
click at [250, 235] on div "KV Krysten VanEmburg Training Assistant Director at Chick-fil-A Phillipsburg Ad…" at bounding box center [339, 183] width 679 height 367
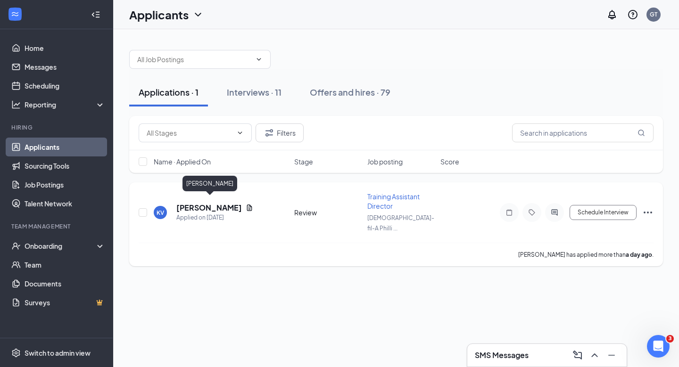
click at [230, 203] on h5 "Krysten VanEmburg" at bounding box center [209, 208] width 66 height 10
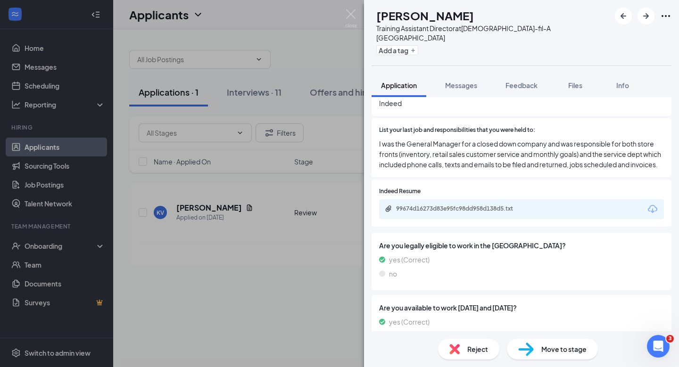
scroll to position [635, 0]
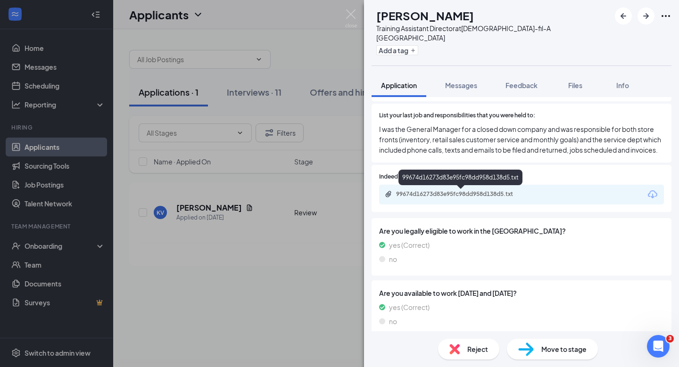
click at [493, 196] on div "99674d16273d83e95fc98dd958d138d5.txt" at bounding box center [462, 194] width 132 height 8
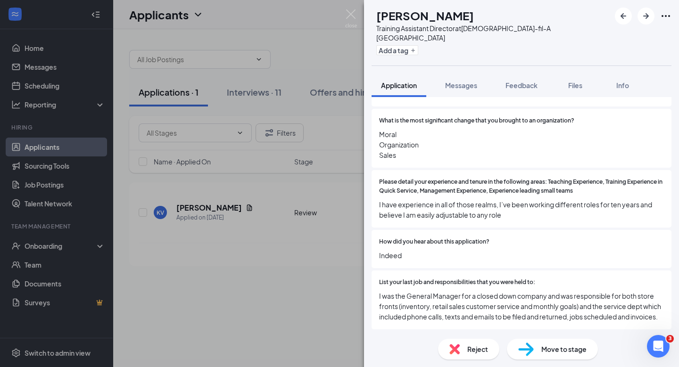
scroll to position [465, 0]
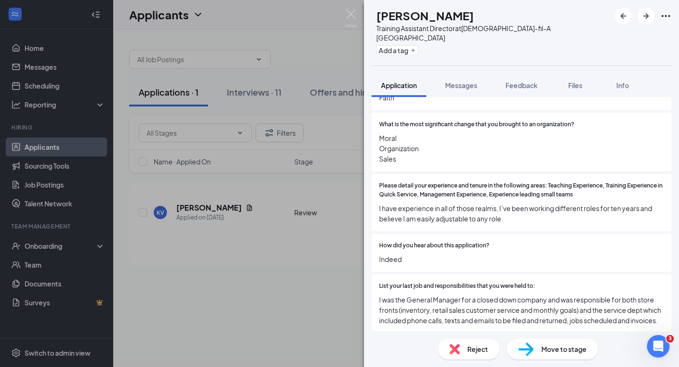
click at [559, 345] on span "Move to stage" at bounding box center [563, 349] width 45 height 10
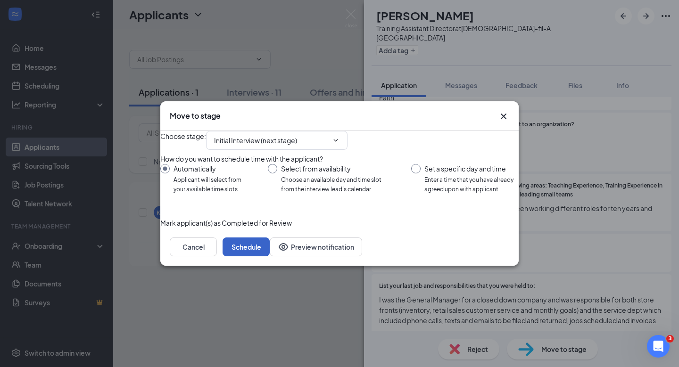
click at [270, 256] on button "Schedule" at bounding box center [245, 247] width 47 height 19
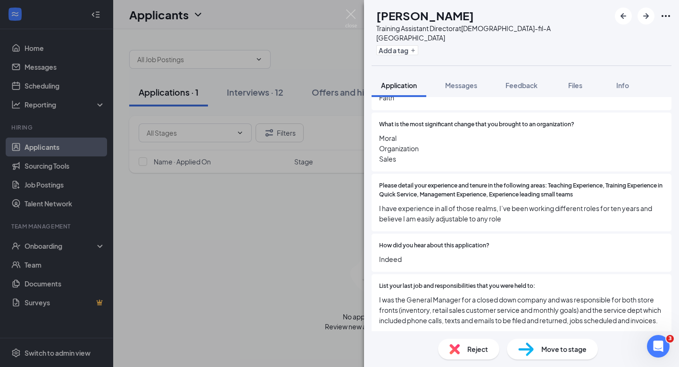
click at [326, 227] on div "KV Krysten VanEmburg Training Assistant Director at Chick-fil-A Phillipsburg Ad…" at bounding box center [339, 183] width 679 height 367
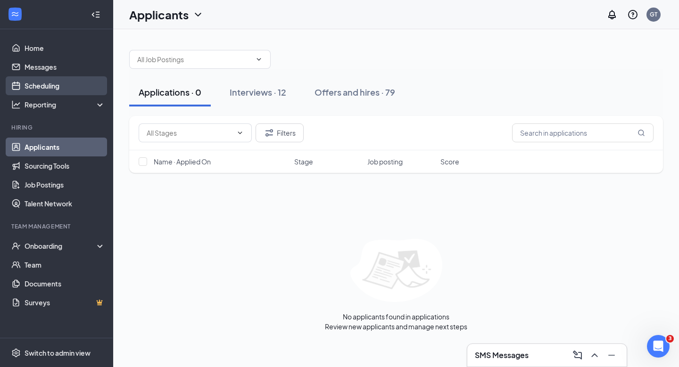
click at [61, 86] on link "Scheduling" at bounding box center [65, 85] width 81 height 19
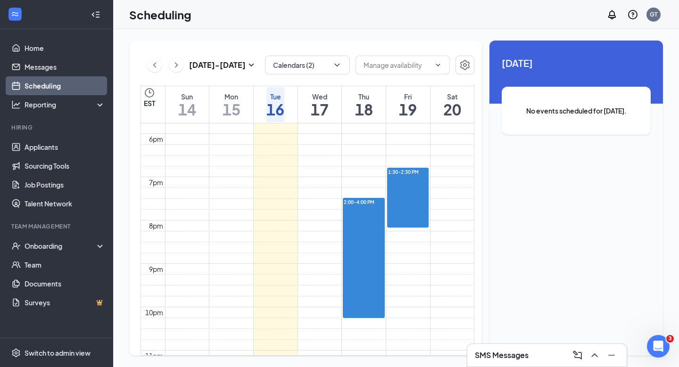
scroll to position [794, 0]
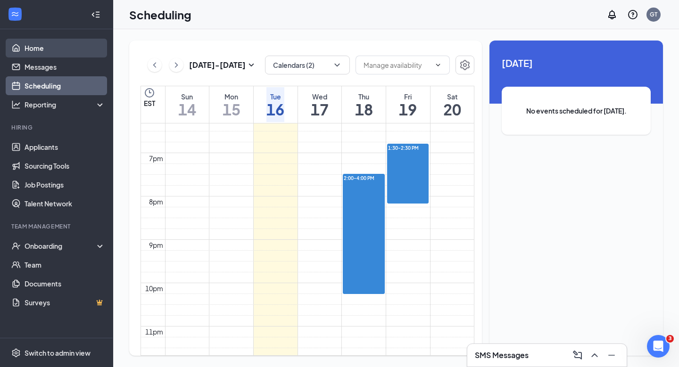
click at [73, 51] on link "Home" at bounding box center [65, 48] width 81 height 19
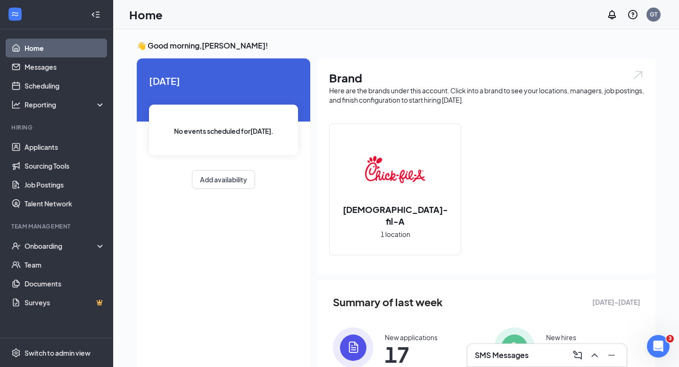
click at [205, 168] on div "Today No events scheduled for today . Add availability" at bounding box center [223, 131] width 173 height 146
click at [211, 186] on button "Add availability" at bounding box center [223, 179] width 63 height 19
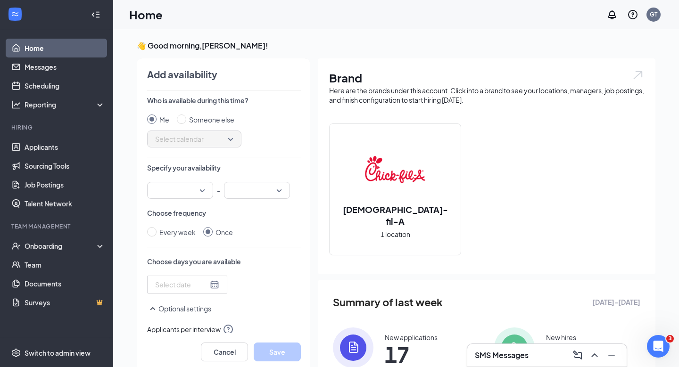
scroll to position [4, 0]
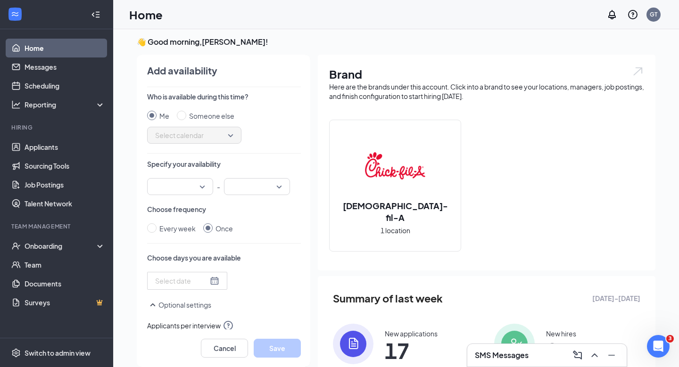
click at [190, 288] on div at bounding box center [187, 281] width 80 height 18
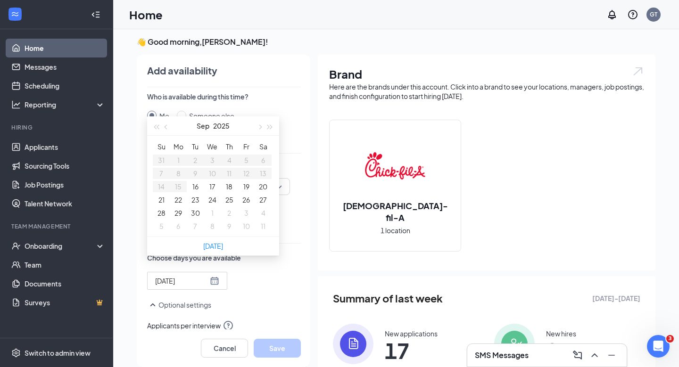
type input "2025-09-22"
click at [180, 202] on td "22" at bounding box center [178, 199] width 17 height 13
type input "2025-09-22"
click at [255, 289] on div "Sep 2025 Su Mo Tu We Th Fr Sa 31 1 2 3 4 5 6 7 8 9 10 11 12 13 14 15 16 17 18 1…" at bounding box center [224, 281] width 154 height 18
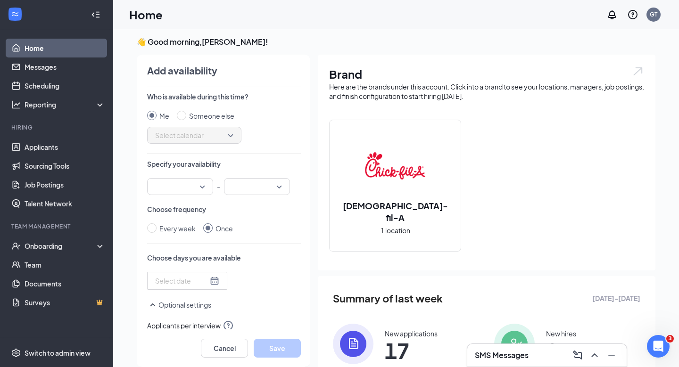
click at [187, 281] on input at bounding box center [181, 281] width 53 height 10
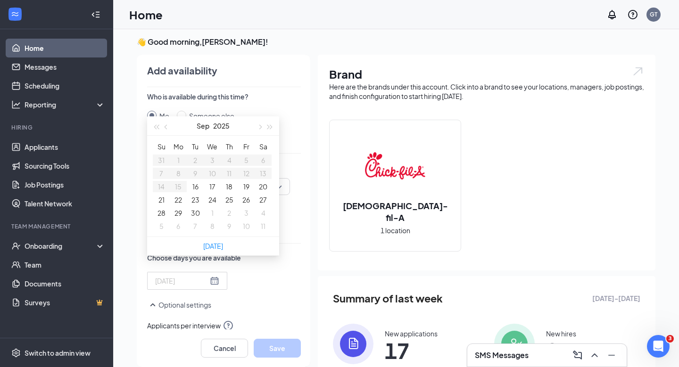
click at [174, 205] on button "22" at bounding box center [178, 200] width 8 height 10
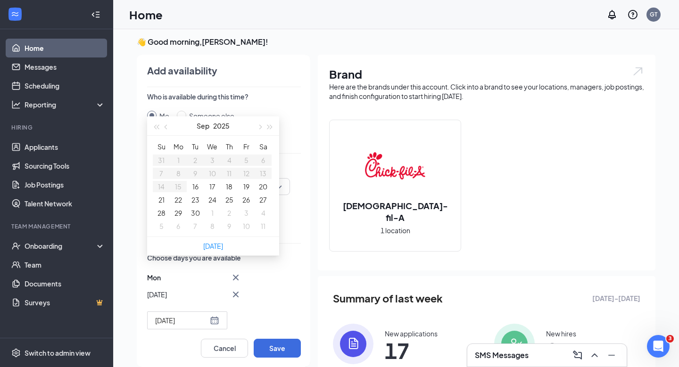
type input "2025-09-22"
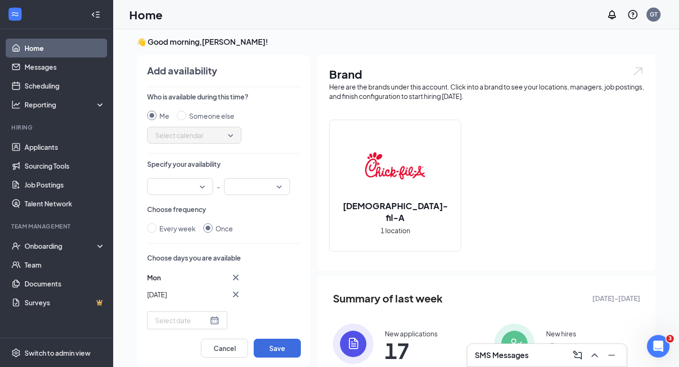
click at [301, 230] on div "Add availability Who is available during this time? Me Someone else Select cale…" at bounding box center [219, 211] width 182 height 312
click at [192, 180] on input "search" at bounding box center [177, 187] width 48 height 16
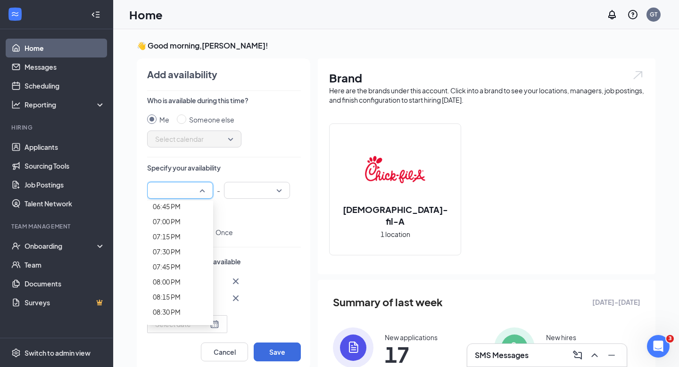
scroll to position [1141, 0]
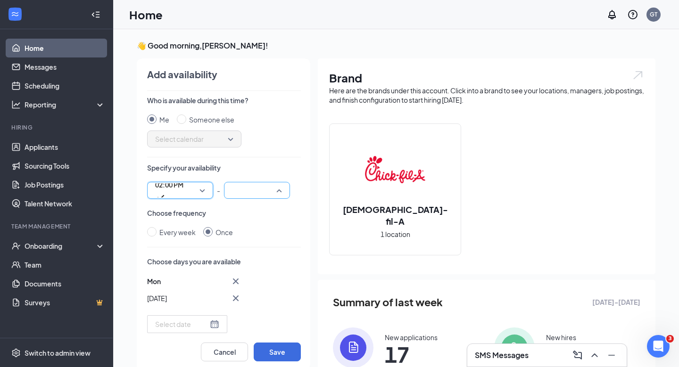
click at [254, 192] on input "search" at bounding box center [254, 190] width 48 height 16
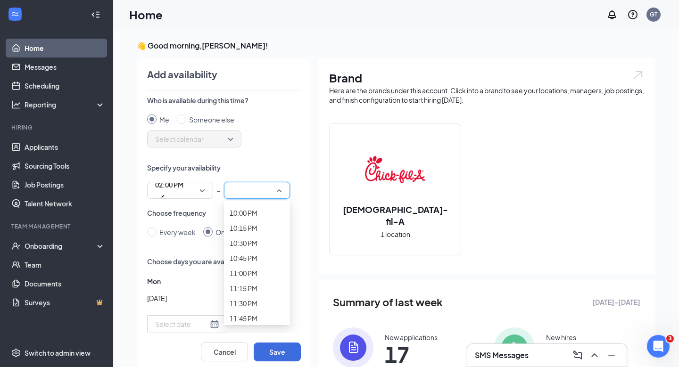
scroll to position [1334, 0]
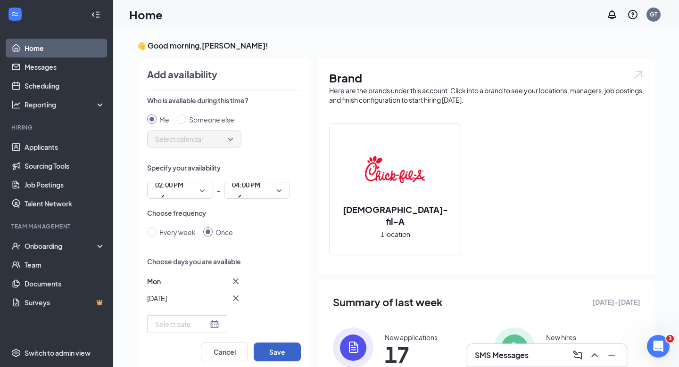
click at [263, 346] on button "Save" at bounding box center [277, 352] width 47 height 19
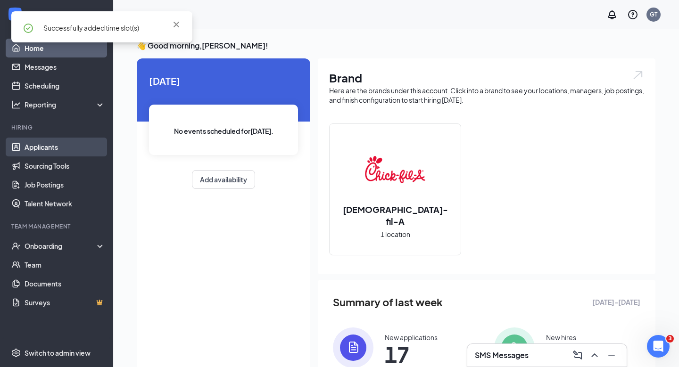
click at [34, 152] on link "Applicants" at bounding box center [65, 147] width 81 height 19
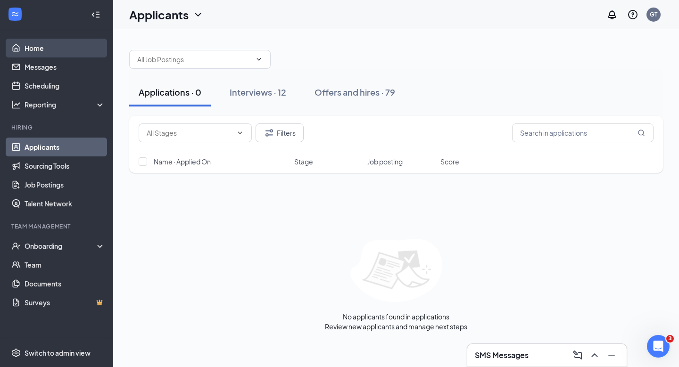
click at [61, 46] on link "Home" at bounding box center [65, 48] width 81 height 19
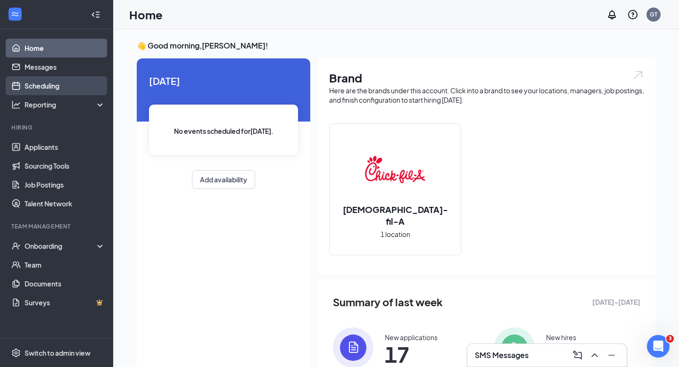
click at [82, 82] on link "Scheduling" at bounding box center [65, 85] width 81 height 19
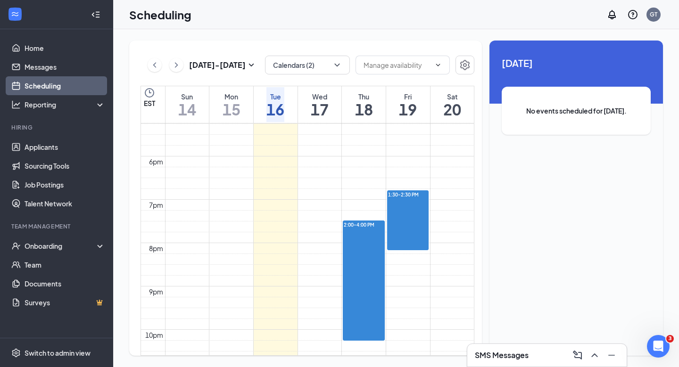
scroll to position [780, 0]
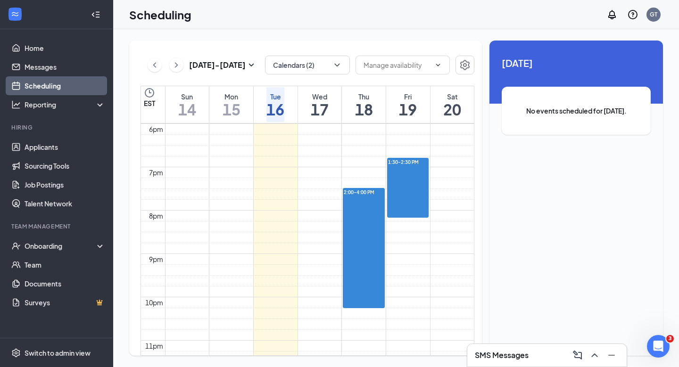
click at [174, 63] on icon "ChevronRight" at bounding box center [176, 64] width 9 height 11
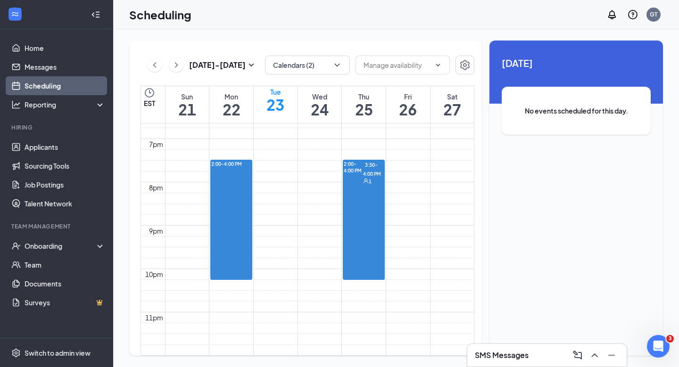
scroll to position [813, 0]
click at [363, 185] on div at bounding box center [363, 173] width 0 height 24
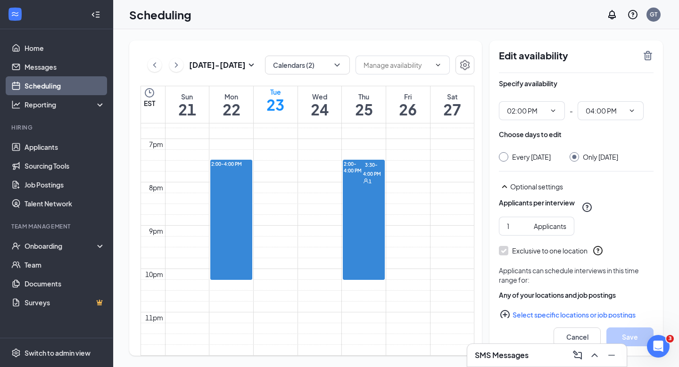
scroll to position [825, 0]
click at [363, 181] on div at bounding box center [363, 173] width 0 height 24
click at [377, 178] on span "3:30-4:00 PM" at bounding box center [372, 168] width 18 height 17
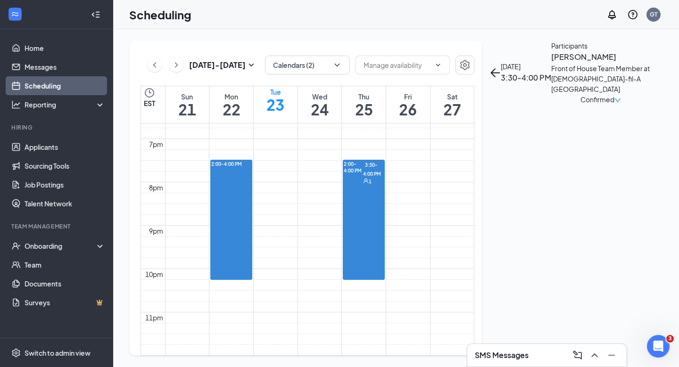
click at [551, 63] on h3 "Saniah Cruz" at bounding box center [600, 57] width 99 height 12
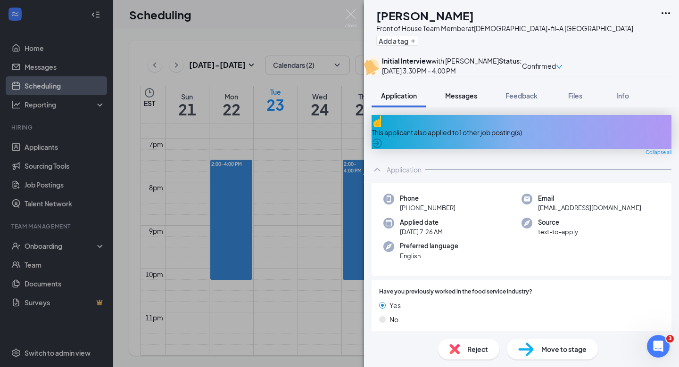
click at [468, 100] on span "Messages" at bounding box center [461, 95] width 32 height 8
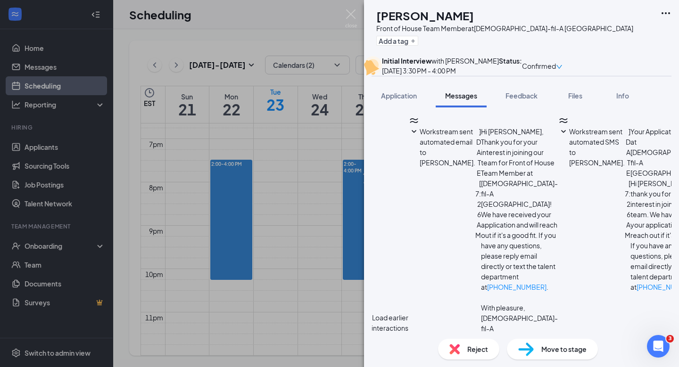
scroll to position [340, 0]
click at [331, 164] on div "SC Saniah Cruz Front of House Team Member at Chick-fil-A Phillipsburg Add a tag…" at bounding box center [339, 183] width 679 height 367
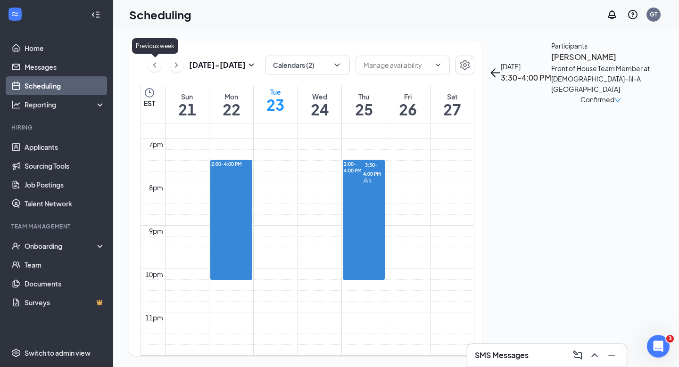
click at [156, 61] on icon "ChevronLeft" at bounding box center [154, 64] width 9 height 11
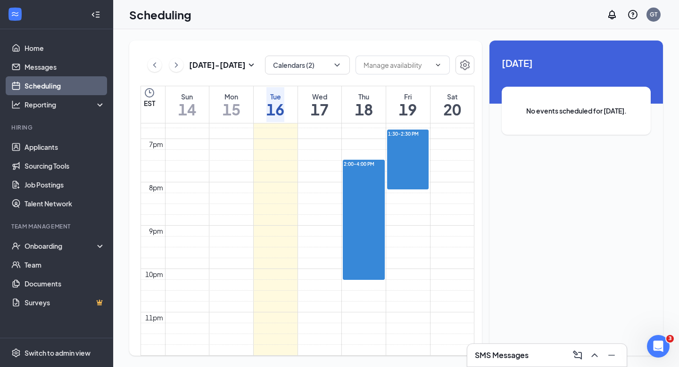
scroll to position [846, 0]
click at [181, 66] on icon "ChevronRight" at bounding box center [176, 64] width 9 height 11
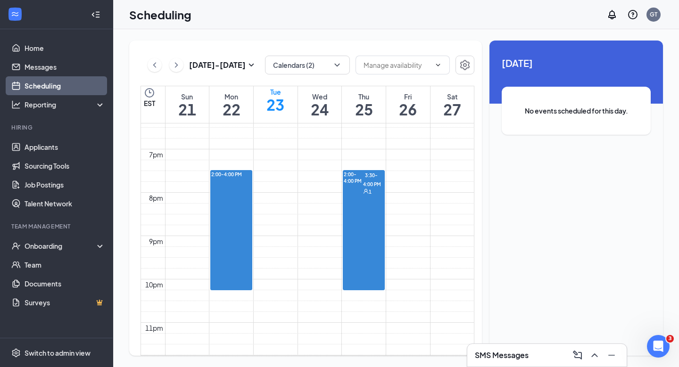
scroll to position [799, 0]
click at [363, 194] on div at bounding box center [363, 182] width 0 height 24
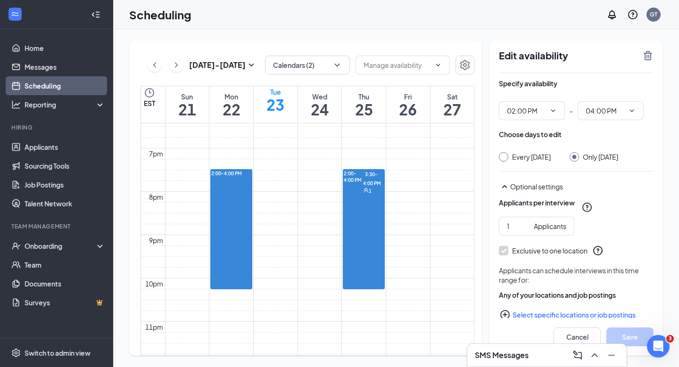
scroll to position [25, 0]
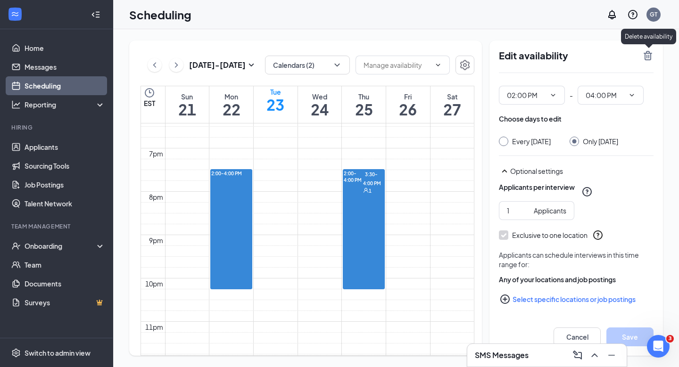
click at [646, 58] on icon "TrashOutline" at bounding box center [647, 55] width 8 height 9
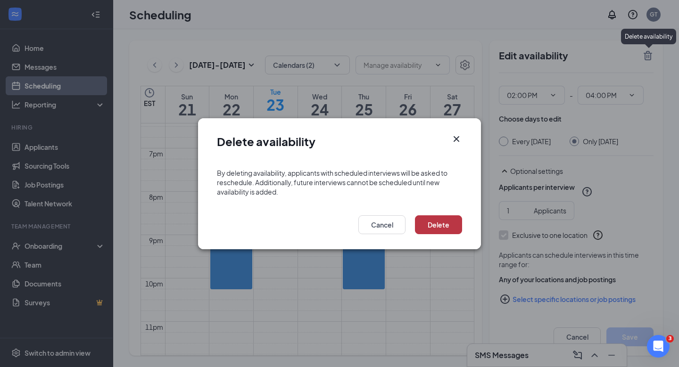
click at [452, 222] on button "Delete" at bounding box center [438, 224] width 47 height 19
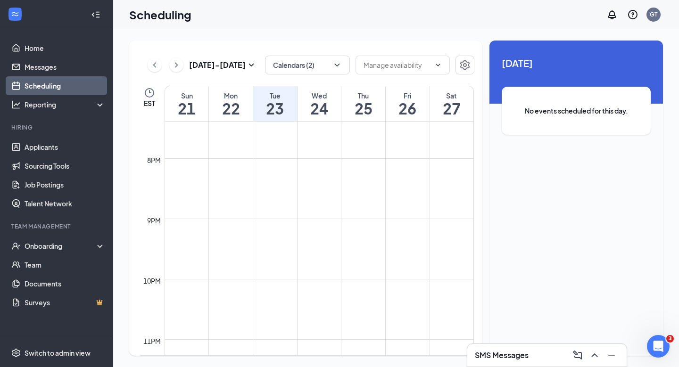
scroll to position [1214, 0]
click at [152, 66] on icon "ChevronLeft" at bounding box center [154, 64] width 9 height 11
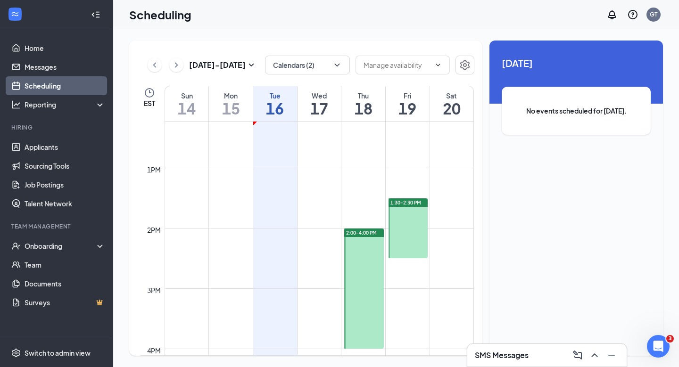
scroll to position [867, 0]
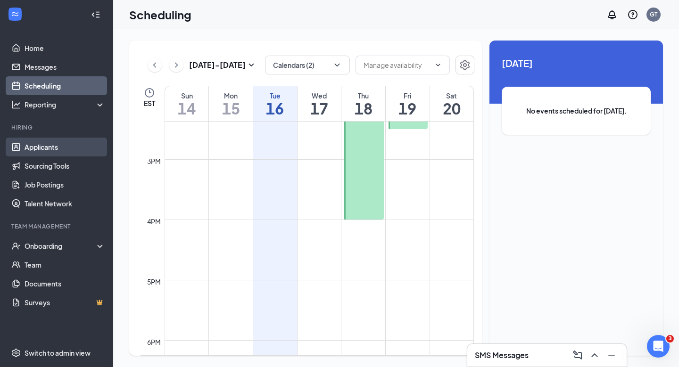
click at [66, 145] on link "Applicants" at bounding box center [65, 147] width 81 height 19
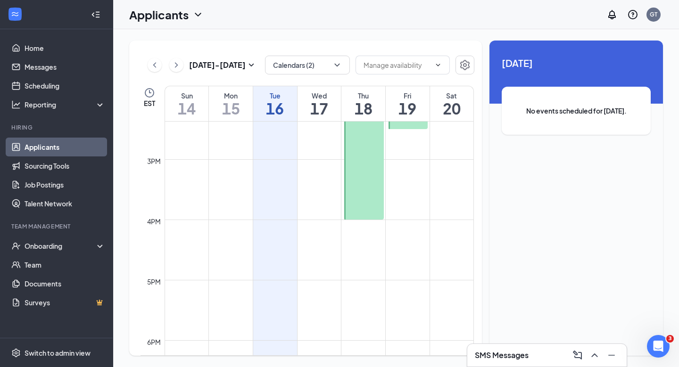
click at [74, 149] on link "Applicants" at bounding box center [65, 147] width 81 height 19
click at [595, 353] on icon "ChevronUp" at bounding box center [594, 355] width 11 height 11
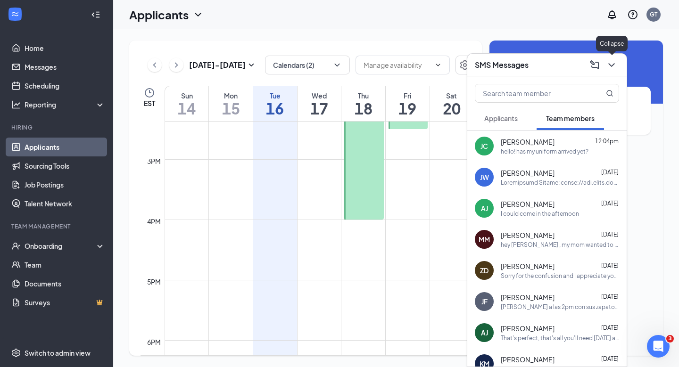
click at [609, 67] on icon "ChevronDown" at bounding box center [611, 64] width 11 height 11
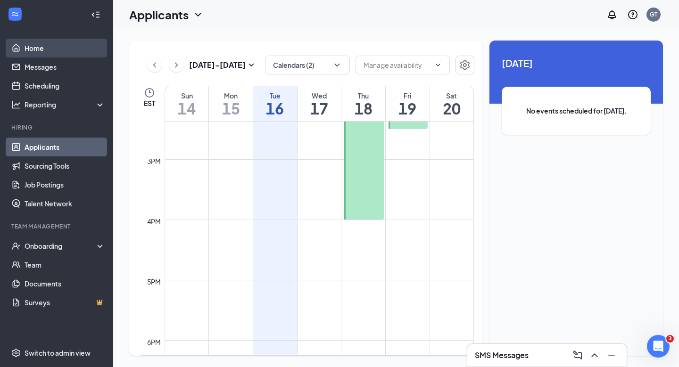
click at [63, 53] on link "Home" at bounding box center [65, 48] width 81 height 19
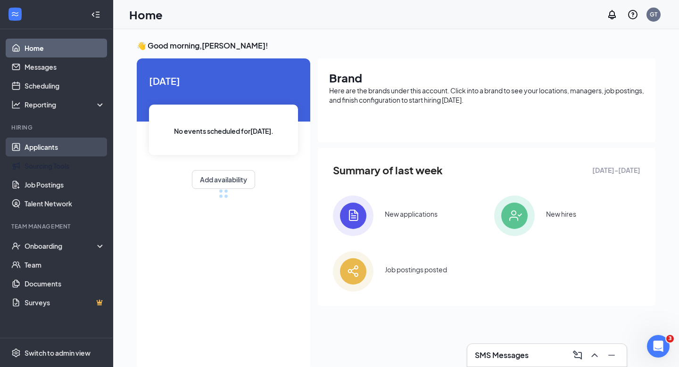
click at [70, 152] on link "Applicants" at bounding box center [65, 147] width 81 height 19
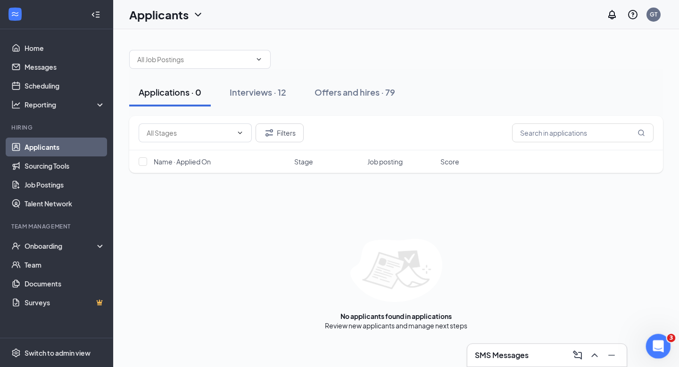
click at [664, 344] on icon "Open Intercom Messenger" at bounding box center [657, 345] width 16 height 16
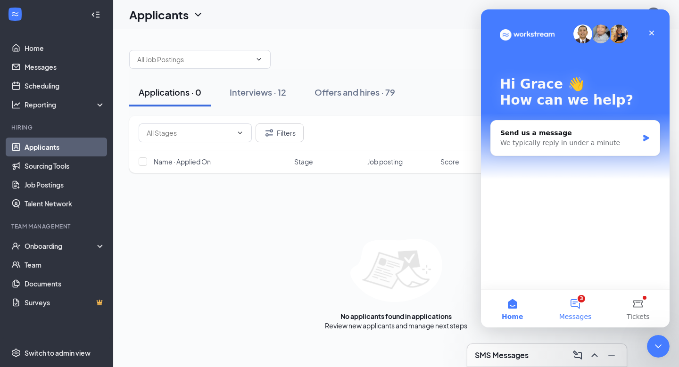
click at [572, 302] on button "3 Messages" at bounding box center [574, 309] width 63 height 38
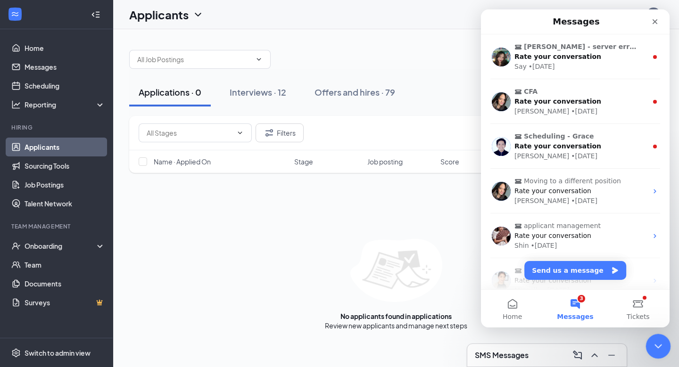
click at [658, 353] on div "Close Intercom Messenger" at bounding box center [656, 345] width 23 height 23
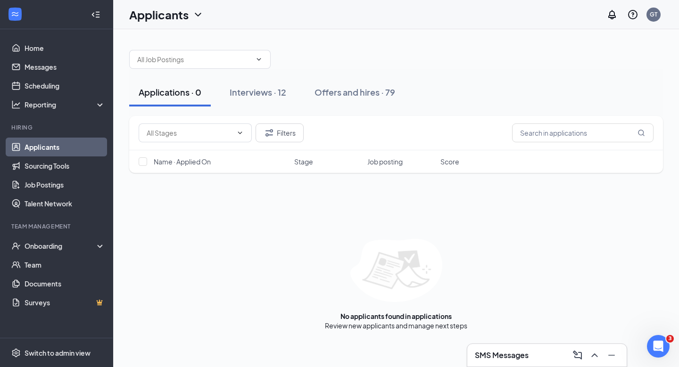
click at [87, 148] on link "Applicants" at bounding box center [65, 147] width 81 height 19
click at [78, 243] on div "Onboarding" at bounding box center [61, 245] width 73 height 9
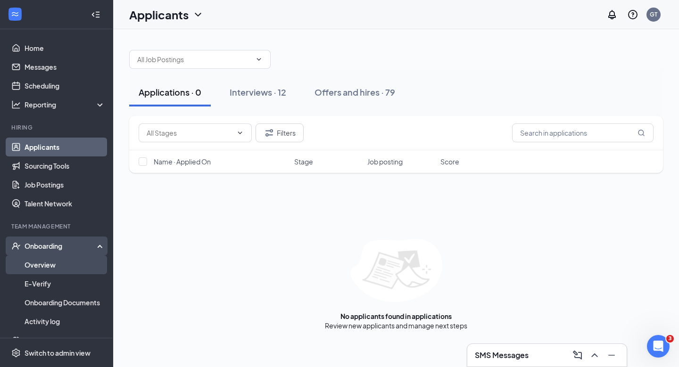
click at [79, 263] on link "Overview" at bounding box center [65, 264] width 81 height 19
